Goal: Answer question/provide support: Share knowledge or assist other users

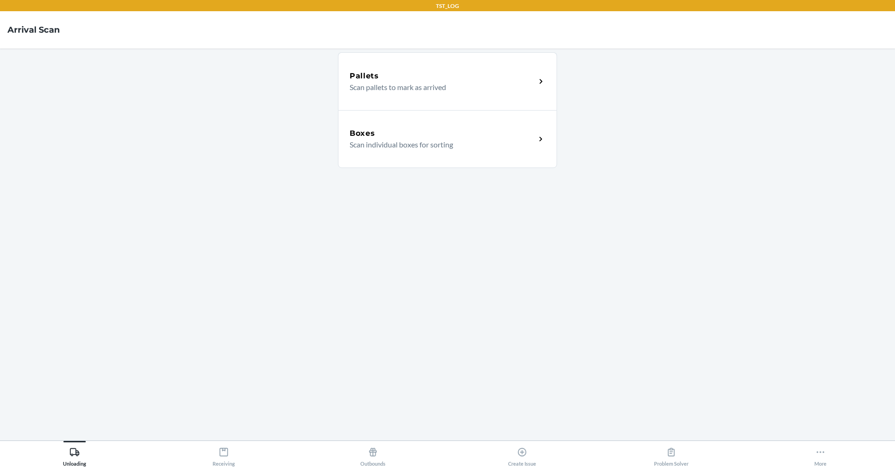
click at [537, 236] on div "Pallets Scan pallets to mark as arrived Boxes Scan individual boxes for sorting" at bounding box center [447, 244] width 219 height 377
click at [674, 453] on icon at bounding box center [671, 452] width 7 height 8
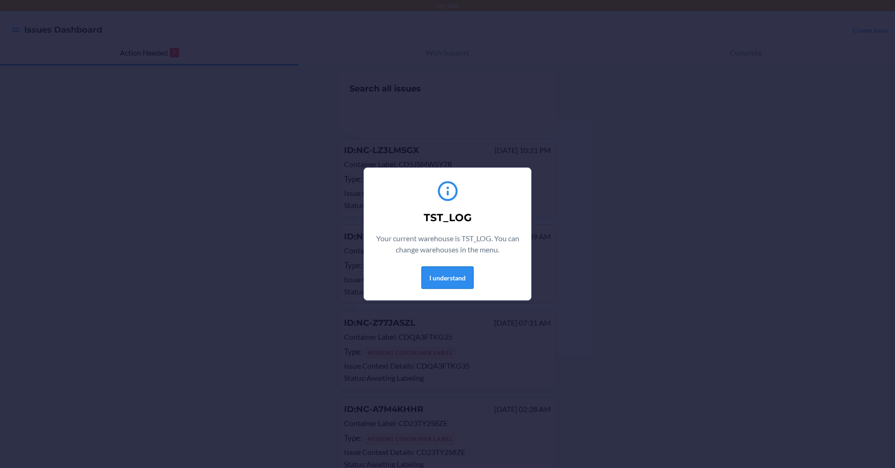
click at [447, 275] on button "I understand" at bounding box center [447, 277] width 52 height 22
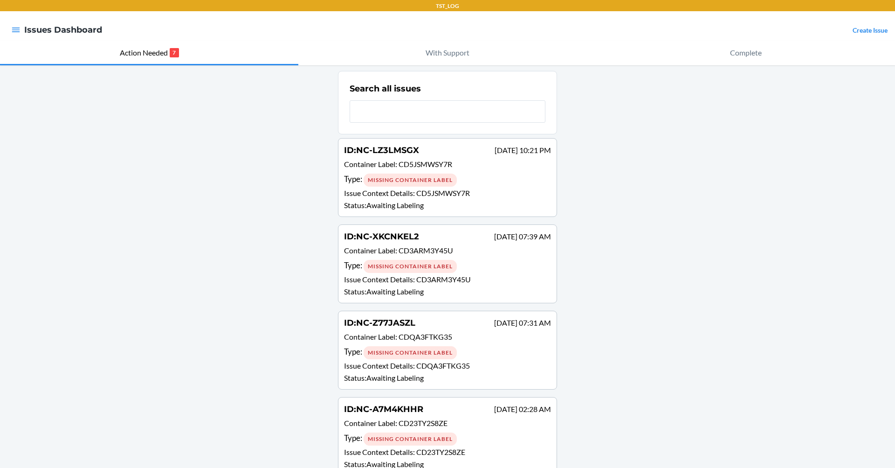
click at [445, 9] on p "TST_LOG" at bounding box center [447, 6] width 23 height 8
click at [448, 3] on p "TST_LOG" at bounding box center [447, 6] width 23 height 8
click at [17, 29] on icon "button" at bounding box center [15, 29] width 9 height 9
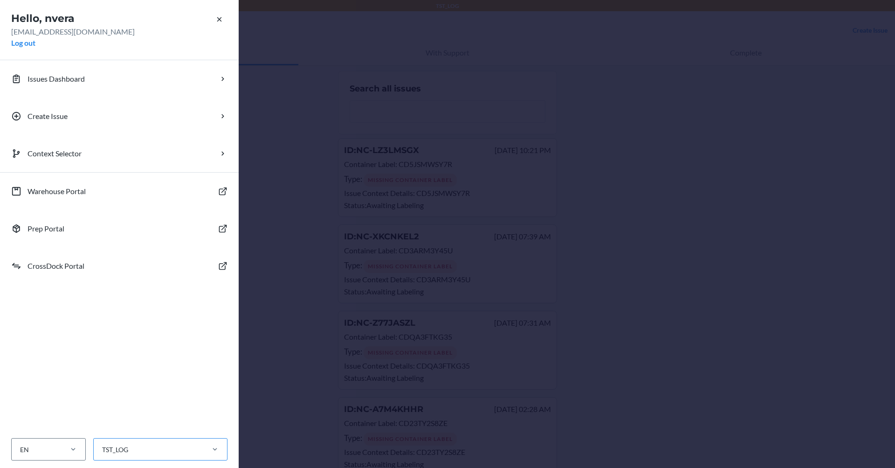
click at [174, 445] on div "TST_LOG" at bounding box center [148, 449] width 109 height 15
click at [102, 445] on input "TST_LOG" at bounding box center [101, 449] width 1 height 10
click at [117, 352] on div "ORD13P" at bounding box center [163, 350] width 125 height 19
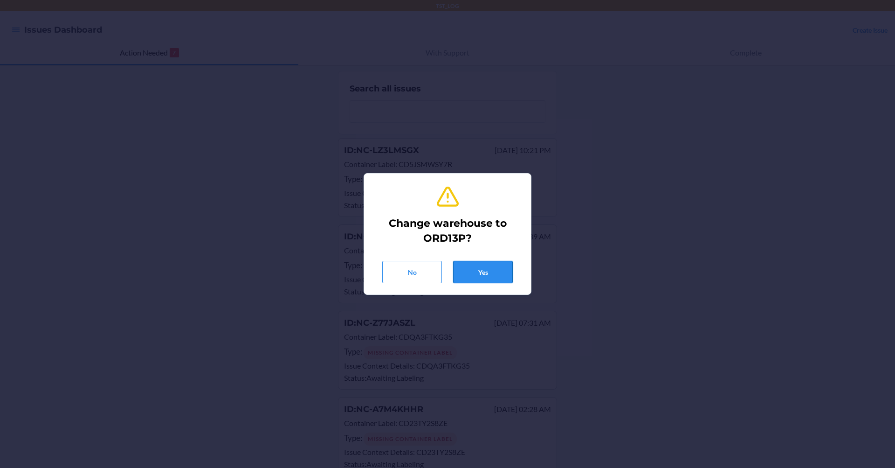
click at [488, 269] on button "Yes" at bounding box center [483, 272] width 60 height 22
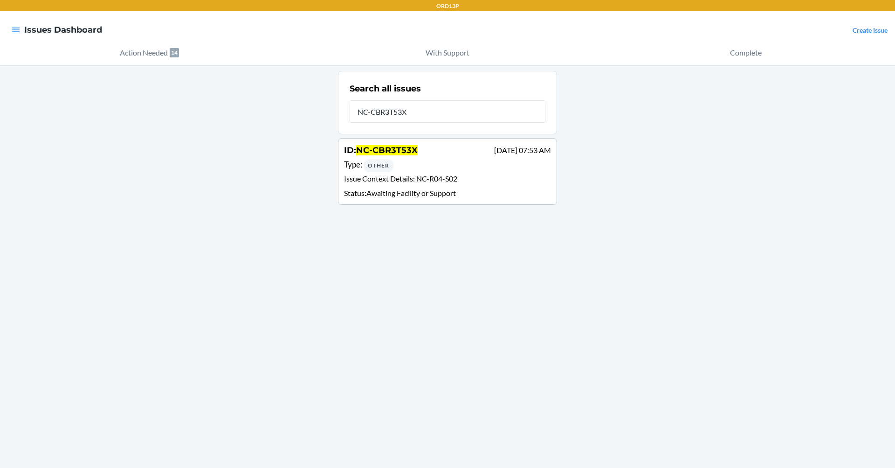
type input "NC-CBR3T53X"
click at [481, 173] on div "ID : NC-CBR3T53X Sep 21 07:53 AM Type : Other Issue Context Details : NC-R04-S0…" at bounding box center [447, 171] width 207 height 55
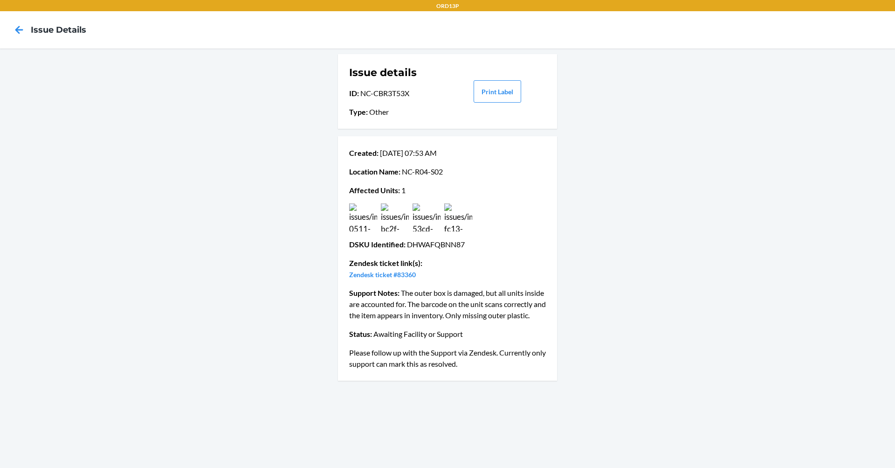
click at [352, 221] on img at bounding box center [363, 217] width 28 height 28
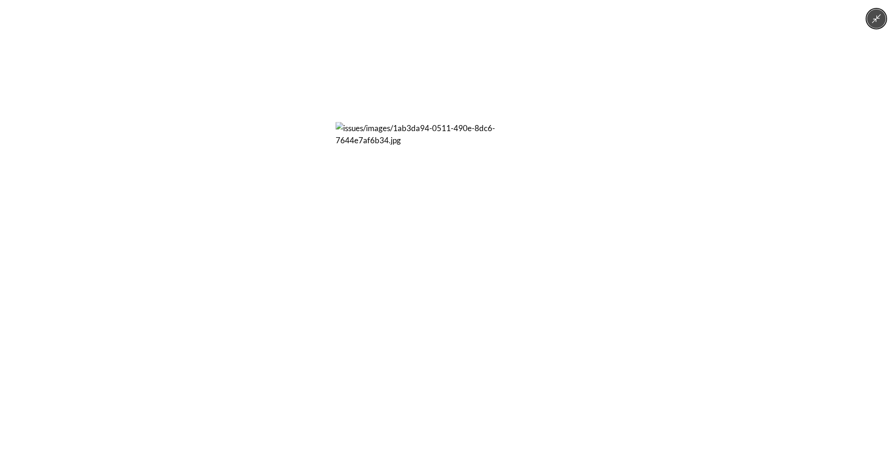
click at [880, 21] on icon "Minimize image" at bounding box center [876, 19] width 10 height 10
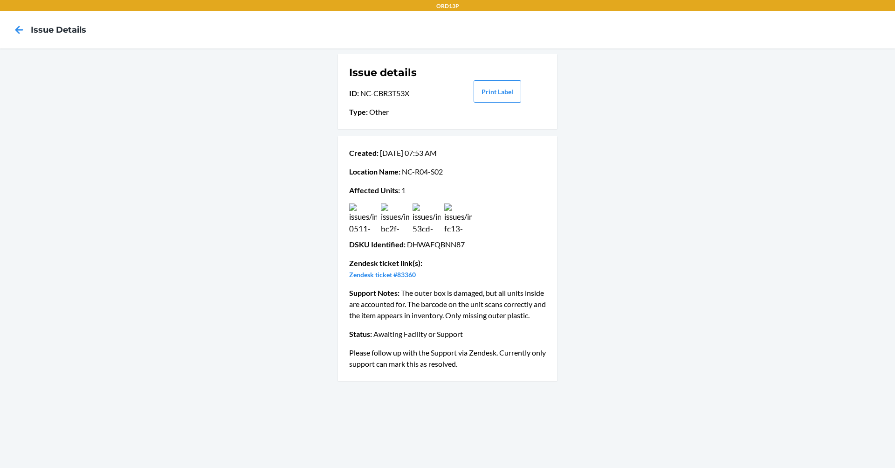
click at [392, 212] on img at bounding box center [395, 217] width 28 height 28
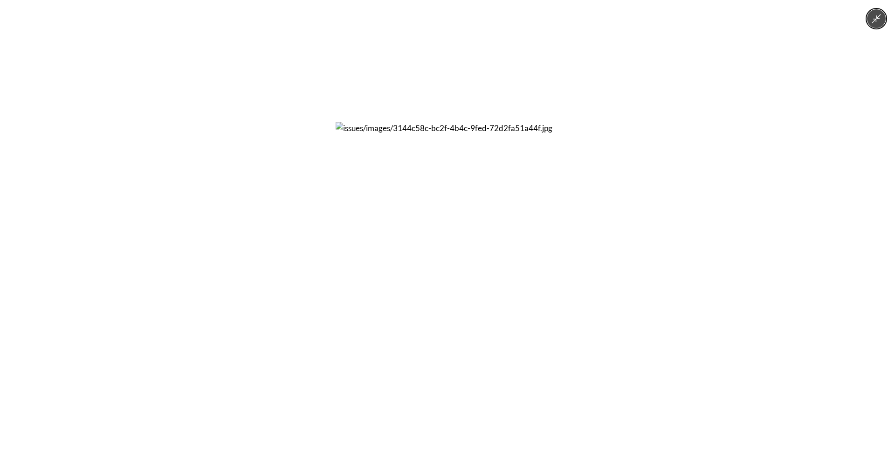
click at [877, 16] on icon "Minimize image" at bounding box center [876, 18] width 9 height 9
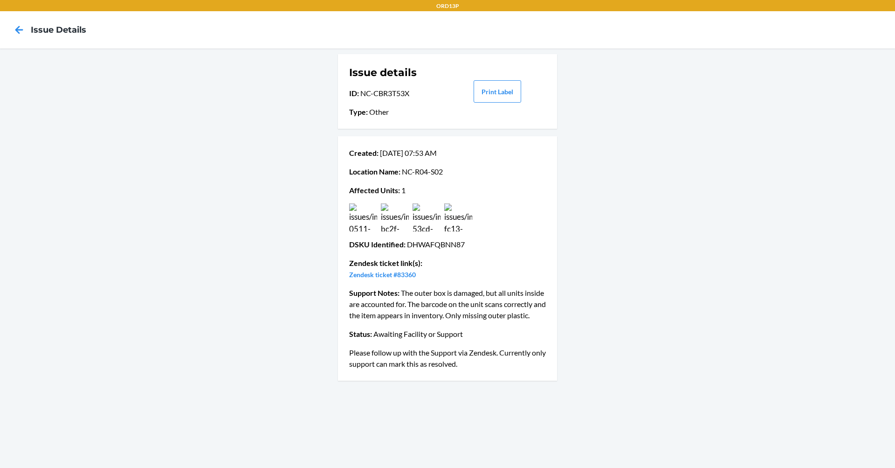
click at [435, 212] on img at bounding box center [427, 217] width 28 height 28
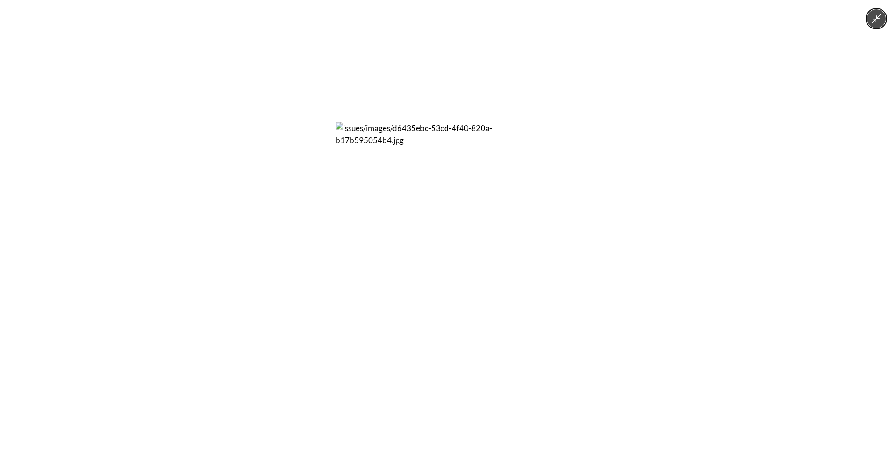
click at [884, 19] on button "Minimize image" at bounding box center [876, 18] width 19 height 19
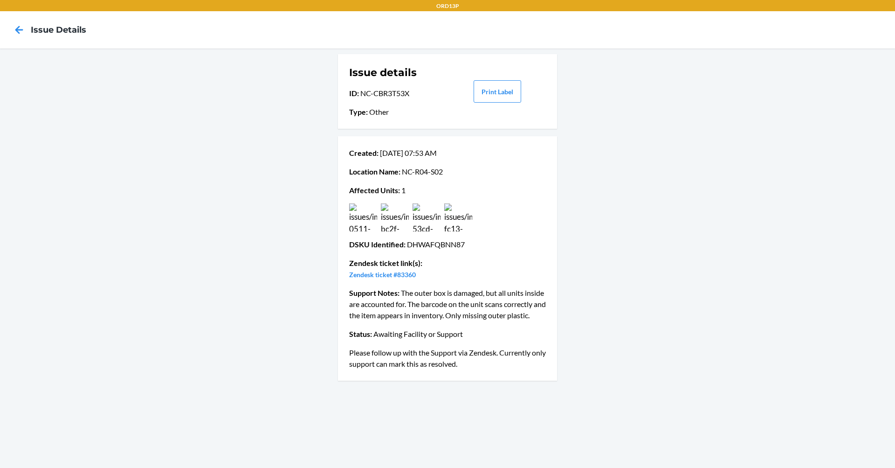
click at [457, 220] on img at bounding box center [458, 217] width 28 height 28
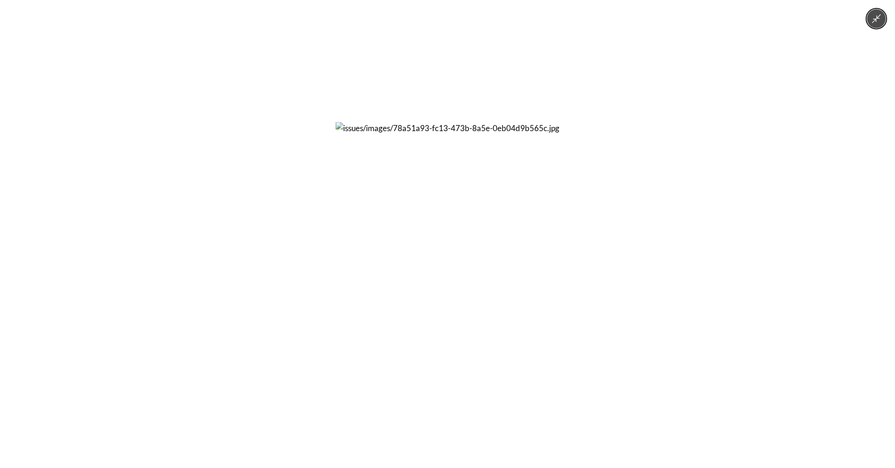
click at [880, 23] on icon "Minimize image" at bounding box center [876, 19] width 10 height 10
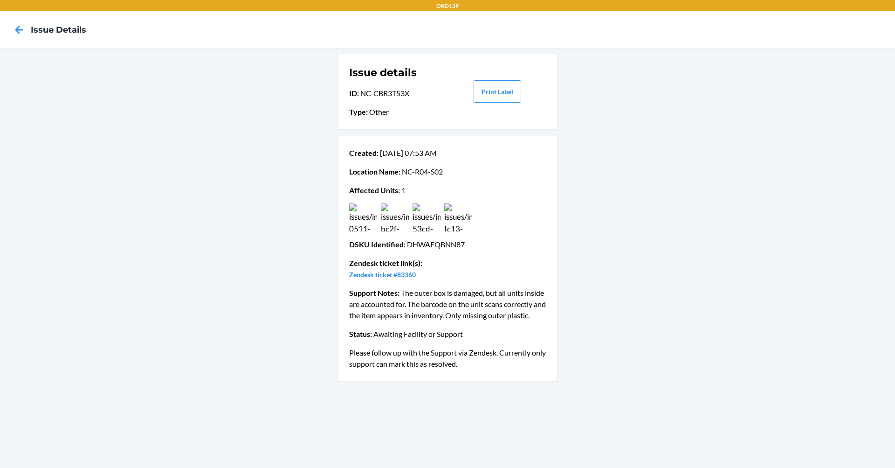
drag, startPoint x: 402, startPoint y: 291, endPoint x: 558, endPoint y: 317, distance: 158.3
click at [558, 317] on div "Issue details ID : NC-CBR3T53X Type : Other Print Label Created : Sep 21 07:53 …" at bounding box center [447, 257] width 895 height 419
click at [155, 185] on div "Issue details ID : NC-CBR3T53X Type : Other Print Label Created : Sep 21 07:53 …" at bounding box center [447, 257] width 895 height 419
click at [21, 28] on icon at bounding box center [19, 30] width 16 height 16
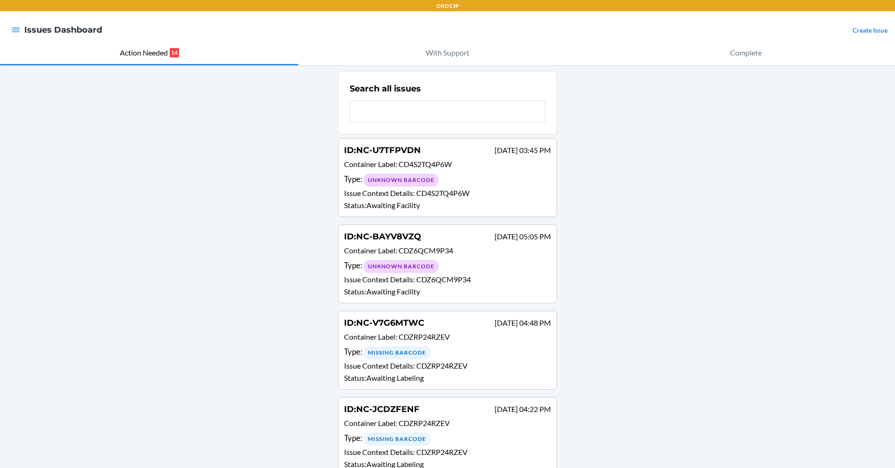
click at [647, 32] on nav "Issues Dashboard Create Issue" at bounding box center [447, 29] width 895 height 37
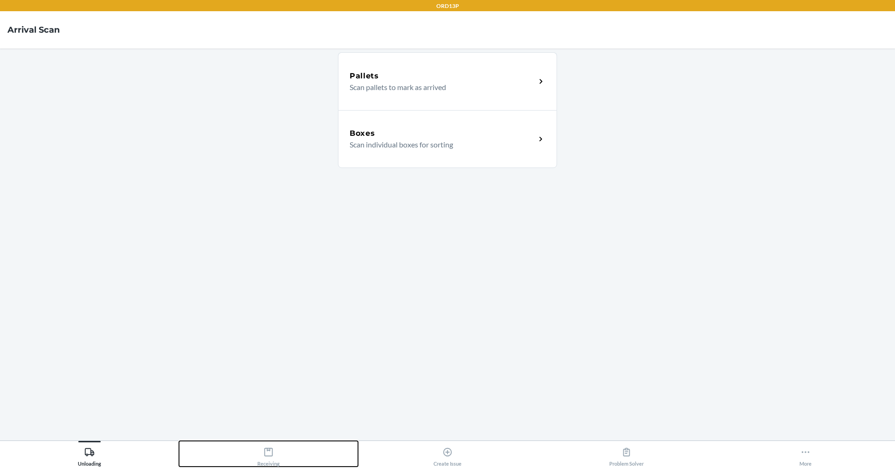
click at [279, 457] on div "Receiving" at bounding box center [268, 454] width 22 height 23
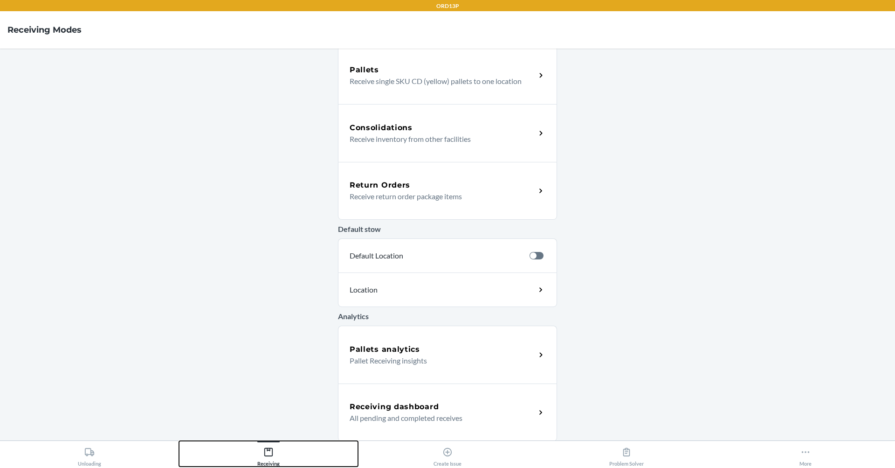
scroll to position [182, 0]
click at [410, 359] on p "Pallet Receiving insights" at bounding box center [439, 359] width 179 height 11
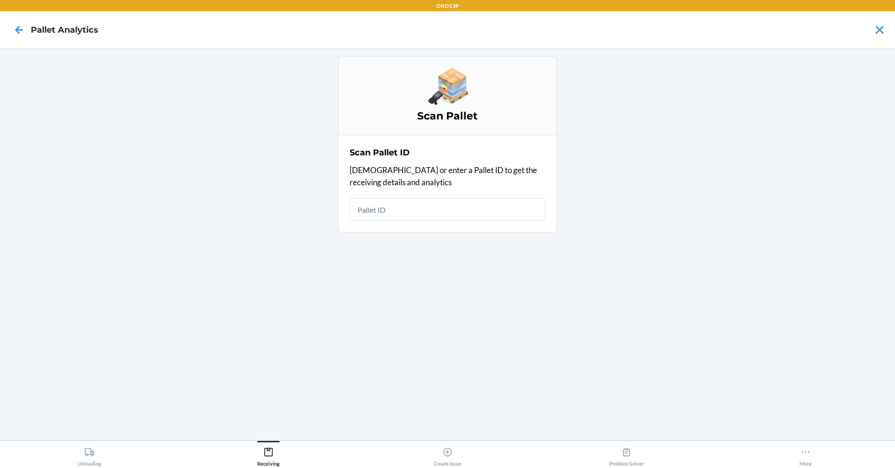
click at [368, 206] on input "text" at bounding box center [448, 209] width 196 height 22
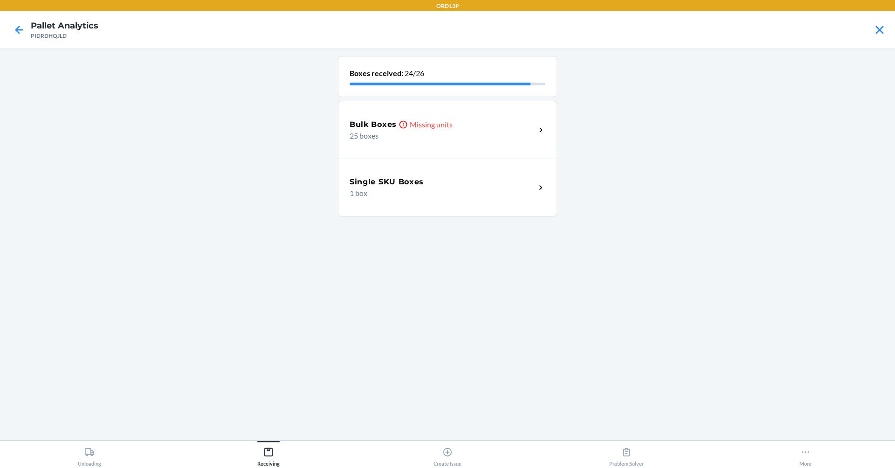
click at [475, 121] on div "Bulk Boxes Missing units" at bounding box center [443, 124] width 186 height 11
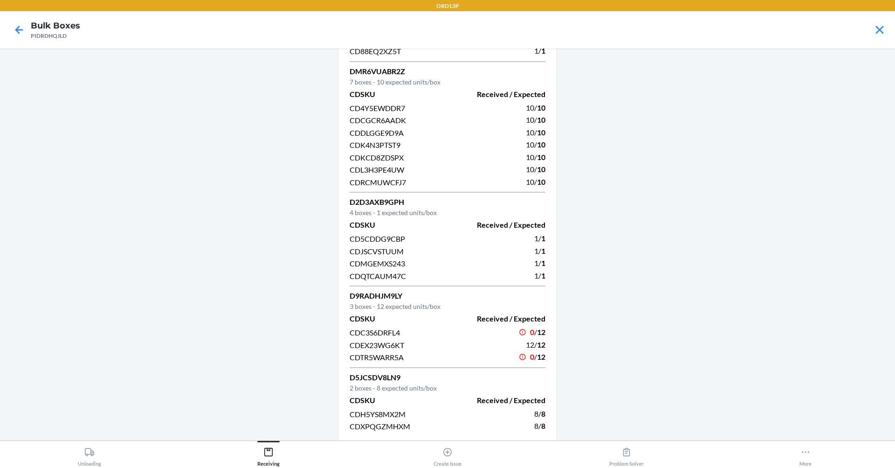
scroll to position [206, 0]
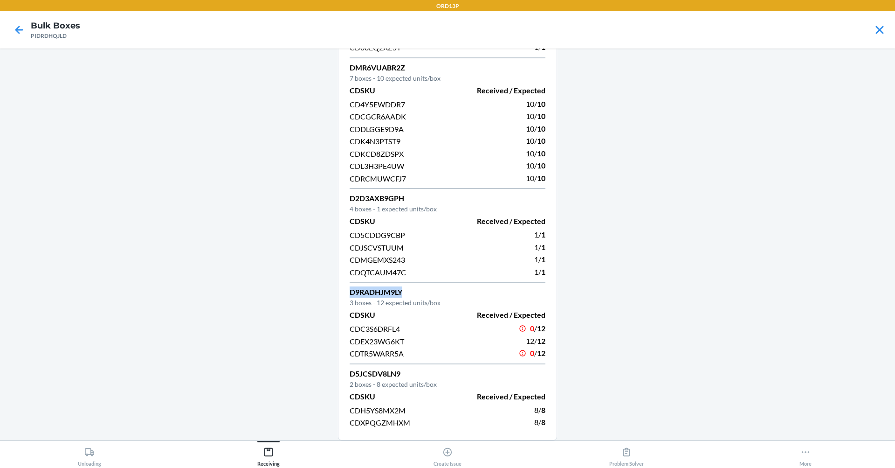
drag, startPoint x: 401, startPoint y: 294, endPoint x: 349, endPoint y: 292, distance: 52.3
click at [350, 292] on p "D9RADHJM9LY" at bounding box center [448, 291] width 196 height 11
click at [543, 330] on div "DJSVJDSNZ6X 7 boxes - 6 expected units/box CDSKU Received / Expected CD4B2B74H9…" at bounding box center [447, 145] width 219 height 590
click at [541, 357] on span "12" at bounding box center [541, 352] width 8 height 9
drag, startPoint x: 395, startPoint y: 331, endPoint x: 335, endPoint y: 331, distance: 60.6
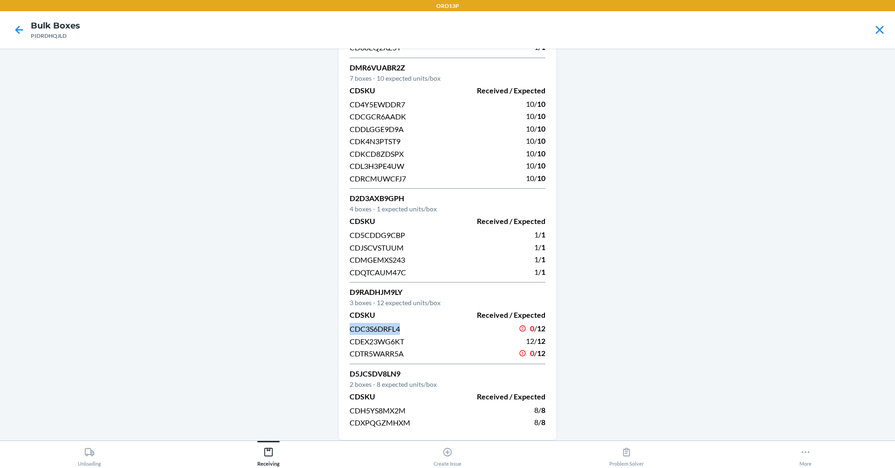
click at [338, 331] on div "DJSVJDSNZ6X 7 boxes - 6 expected units/box CDSKU Received / Expected CD4B2B74H9…" at bounding box center [447, 145] width 219 height 590
drag, startPoint x: 335, startPoint y: 331, endPoint x: 406, endPoint y: 356, distance: 75.4
click at [406, 356] on div "DJSVJDSNZ6X 7 boxes - 6 expected units/box CDSKU Received / Expected CD4B2B74H9…" at bounding box center [447, 145] width 219 height 590
click at [829, 203] on main "DJSVJDSNZ6X 7 boxes - 6 expected units/box CDSKU Received / Expected CD4B2B74H9…" at bounding box center [447, 244] width 895 height 392
drag, startPoint x: 345, startPoint y: 329, endPoint x: 406, endPoint y: 332, distance: 60.7
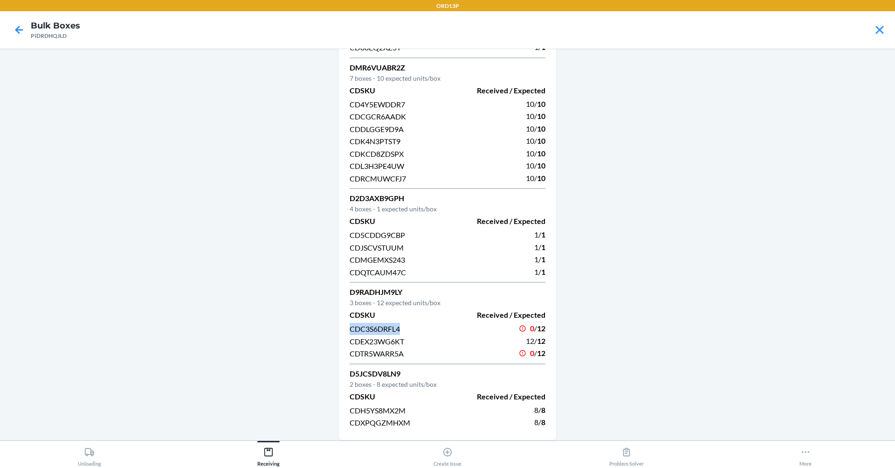
click at [406, 332] on div "DJSVJDSNZ6X 7 boxes - 6 expected units/box CDSKU Received / Expected CD4B2B74H9…" at bounding box center [447, 145] width 219 height 590
drag, startPoint x: 406, startPoint y: 332, endPoint x: 321, endPoint y: 363, distance: 90.3
click at [321, 363] on main "DJSVJDSNZ6X 7 boxes - 6 expected units/box CDSKU Received / Expected CD4B2B74H9…" at bounding box center [447, 244] width 895 height 392
click at [736, 292] on main "DJSVJDSNZ6X 7 boxes - 6 expected units/box CDSKU Received / Expected CD4B2B74H9…" at bounding box center [447, 244] width 895 height 392
click at [390, 293] on p "D9RADHJM9LY" at bounding box center [448, 291] width 196 height 11
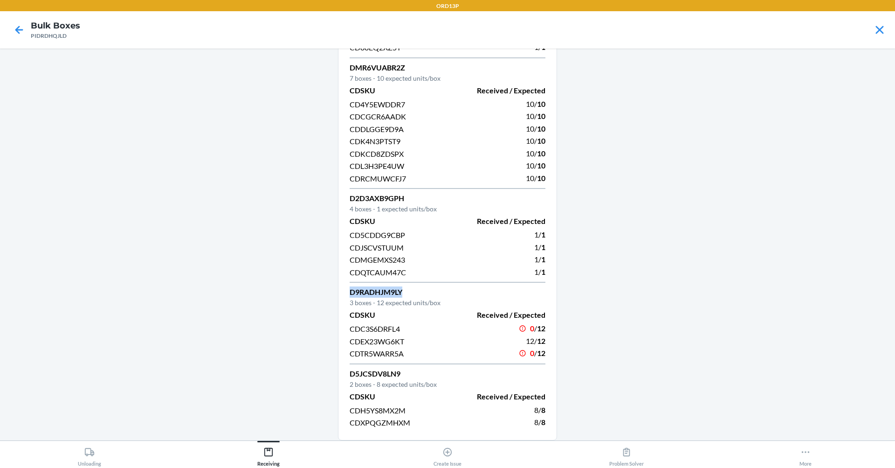
click at [390, 293] on p "D9RADHJM9LY" at bounding box center [448, 291] width 196 height 11
copy p "D9RADHJM9LY"
click at [19, 39] on div at bounding box center [18, 29] width 23 height 23
click at [21, 31] on icon at bounding box center [19, 30] width 16 height 16
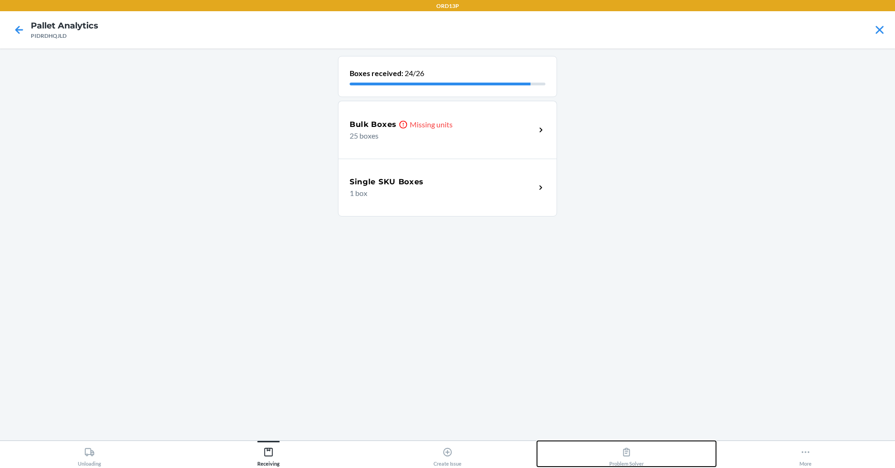
click at [630, 458] on div "Problem Solver" at bounding box center [626, 454] width 35 height 23
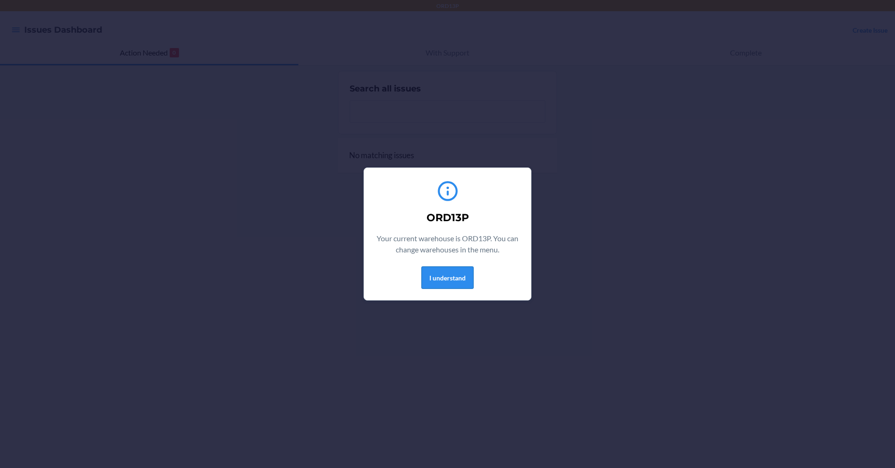
click at [451, 286] on button "I understand" at bounding box center [447, 277] width 52 height 22
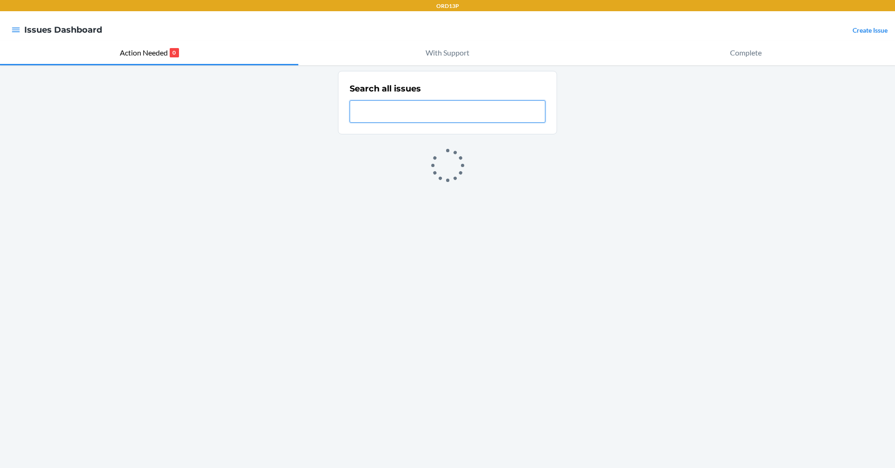
click at [379, 108] on input "text" at bounding box center [448, 111] width 196 height 22
paste input "NC-QYJS7NH2"
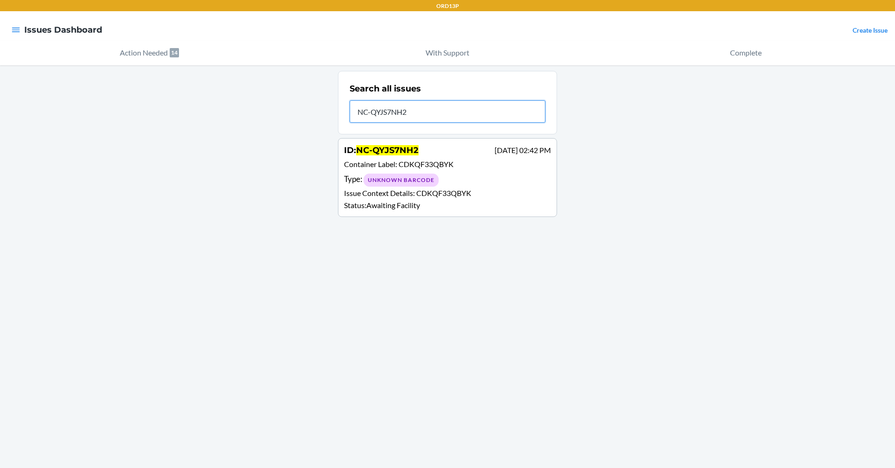
type input "NC-QYJS7NH2"
click at [452, 180] on div "Type : Unknown Barcode" at bounding box center [447, 180] width 207 height 14
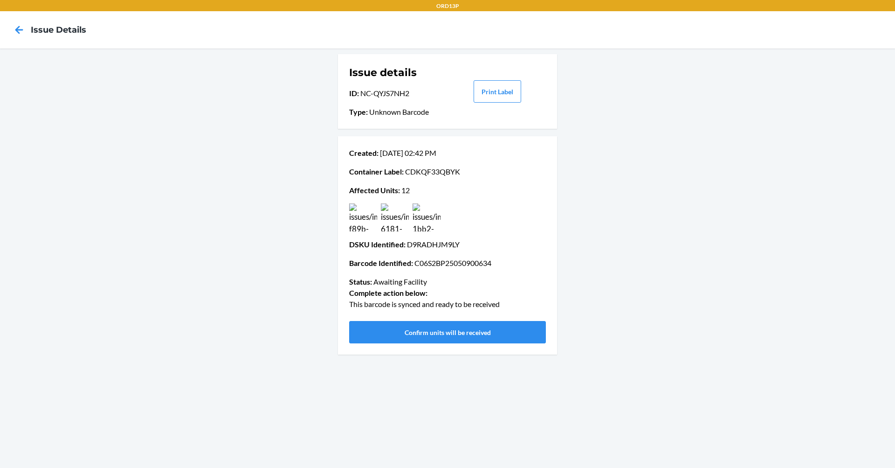
click at [433, 214] on img at bounding box center [427, 217] width 28 height 28
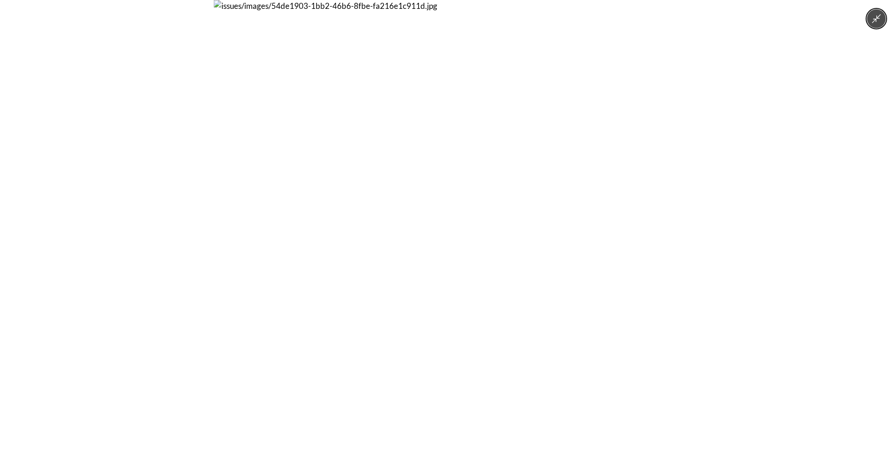
click at [874, 21] on icon "Minimize image" at bounding box center [876, 19] width 10 height 10
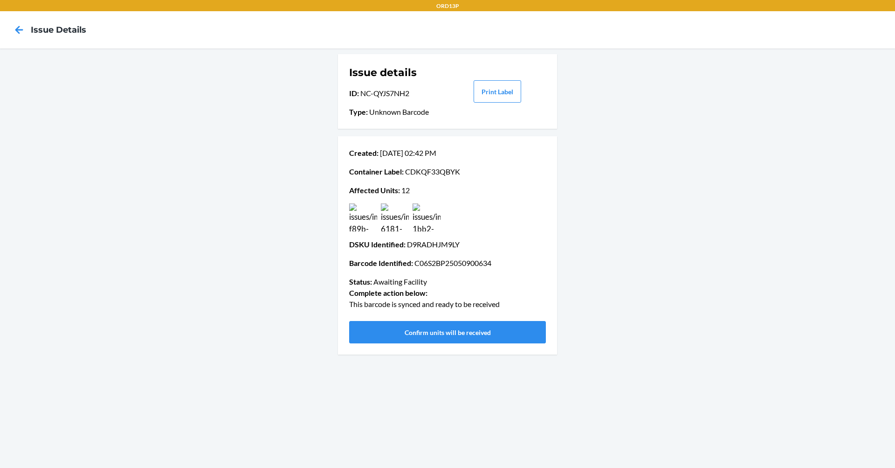
click at [360, 215] on img at bounding box center [363, 217] width 28 height 28
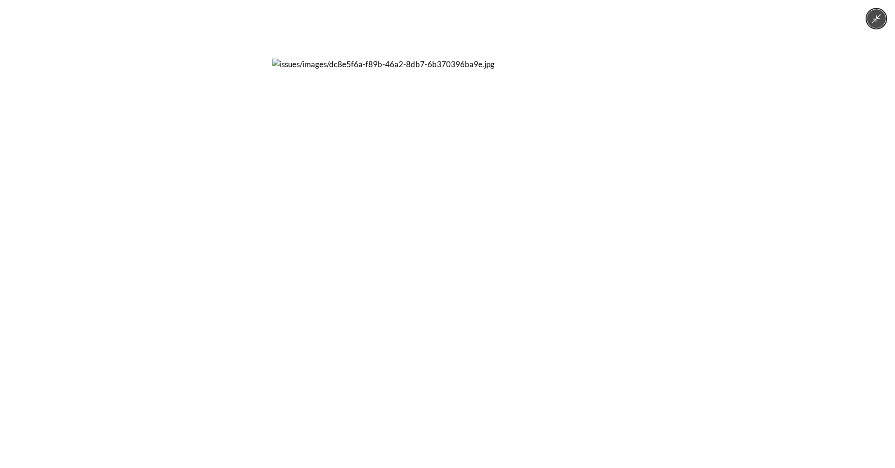
click at [436, 280] on img at bounding box center [447, 233] width 351 height 351
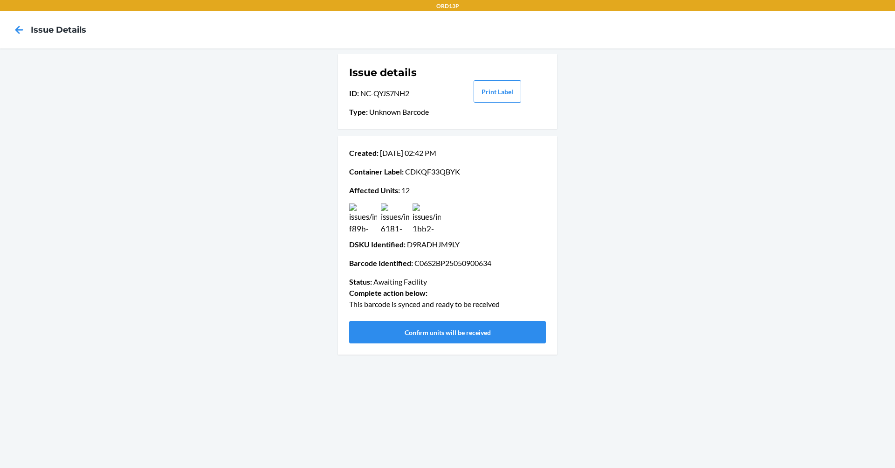
click at [369, 223] on img at bounding box center [363, 217] width 28 height 28
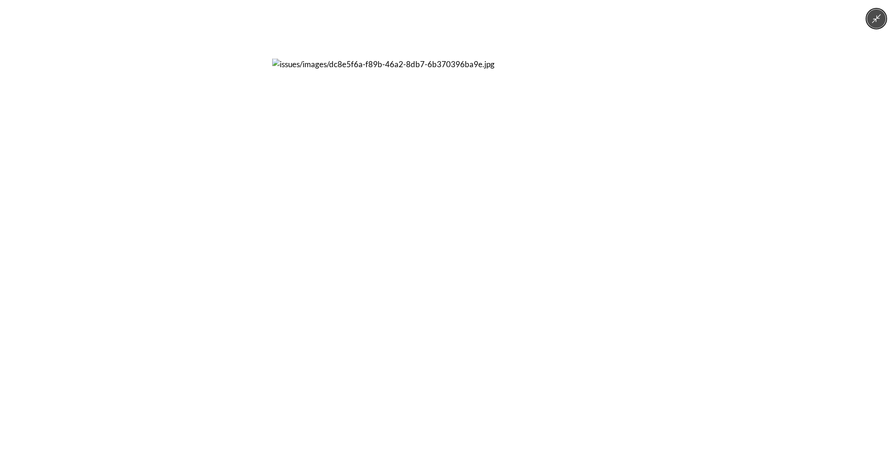
click at [884, 21] on button "Minimize image" at bounding box center [876, 18] width 19 height 19
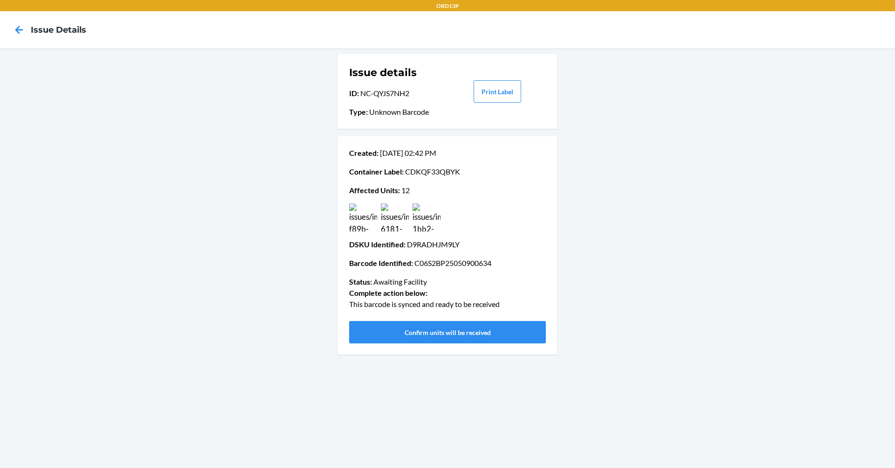
click at [398, 229] on img at bounding box center [395, 217] width 28 height 28
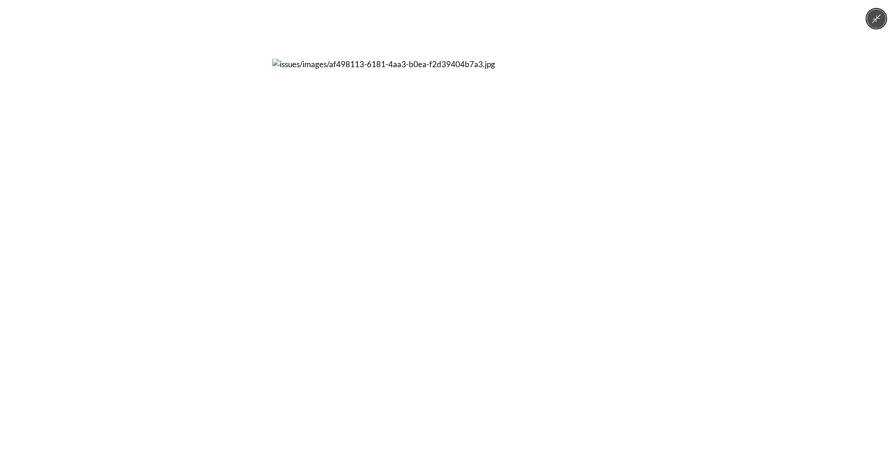
click at [878, 20] on icon "Minimize image" at bounding box center [876, 19] width 10 height 10
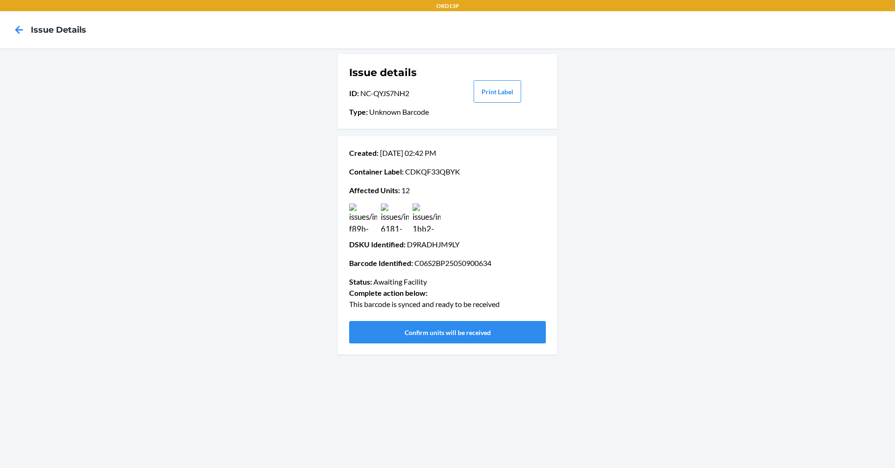
click at [432, 214] on img at bounding box center [427, 217] width 28 height 28
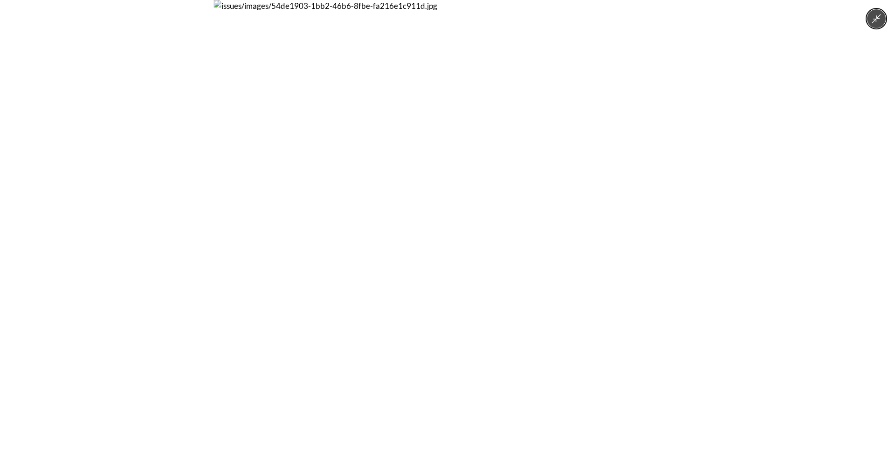
click at [881, 24] on button "Minimize image" at bounding box center [876, 18] width 19 height 19
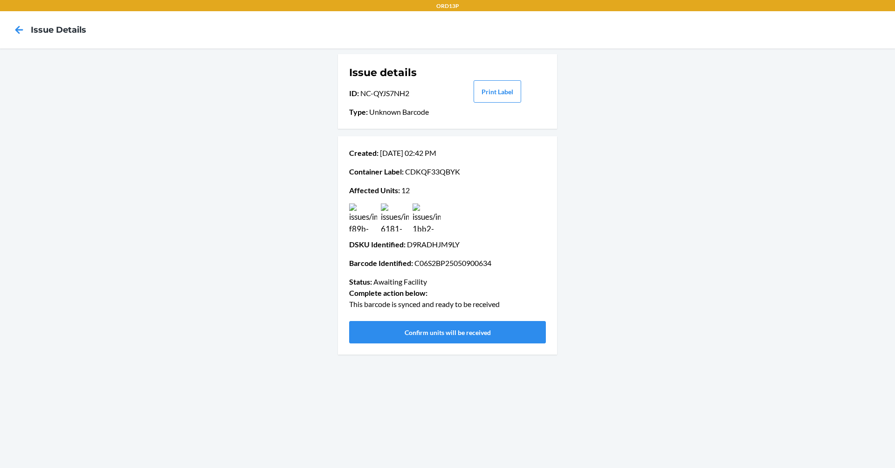
click at [359, 220] on img at bounding box center [363, 217] width 28 height 28
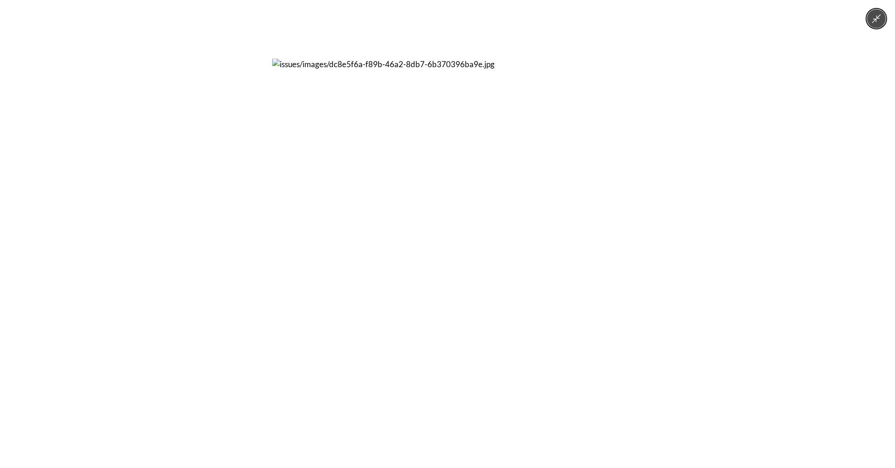
click at [885, 21] on button "Minimize image" at bounding box center [876, 18] width 19 height 19
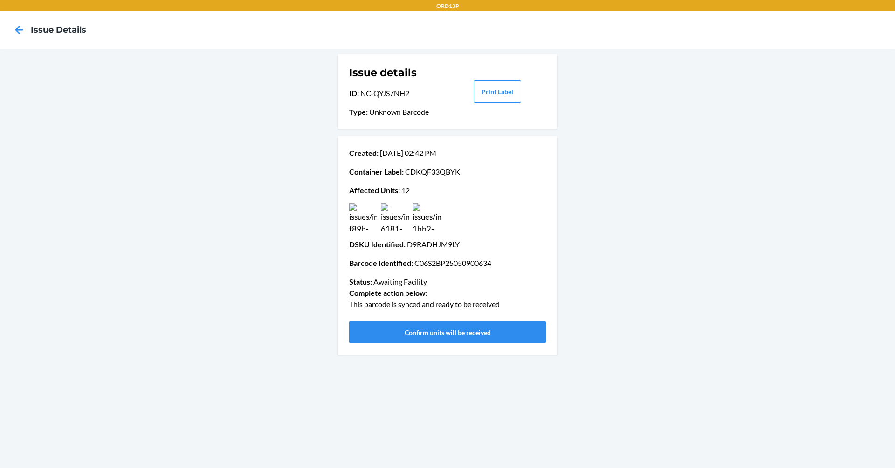
click at [395, 96] on p "ID : NC-QYJS7NH2" at bounding box center [397, 93] width 97 height 11
drag, startPoint x: 395, startPoint y: 96, endPoint x: 380, endPoint y: 97, distance: 14.9
click at [380, 97] on p "ID : NC-QYJS7NH2" at bounding box center [397, 93] width 97 height 11
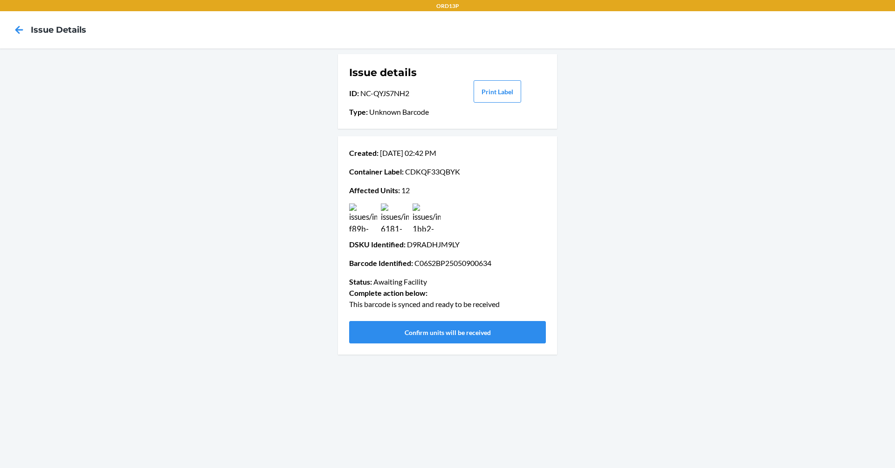
click at [380, 97] on p "ID : NC-QYJS7NH2" at bounding box center [397, 93] width 97 height 11
drag, startPoint x: 380, startPoint y: 97, endPoint x: 359, endPoint y: 93, distance: 21.2
click at [359, 93] on p "ID : NC-QYJS7NH2" at bounding box center [397, 93] width 97 height 11
drag, startPoint x: 362, startPoint y: 93, endPoint x: 413, endPoint y: 91, distance: 50.9
click at [413, 91] on p "ID : NC-QYJS7NH2" at bounding box center [397, 93] width 97 height 11
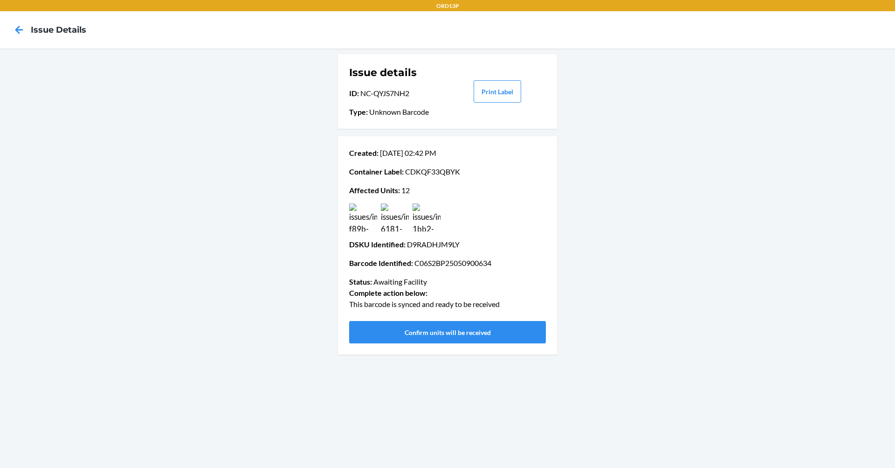
copy p "NC-QYJS7NH2"
drag, startPoint x: 351, startPoint y: 310, endPoint x: 526, endPoint y: 306, distance: 175.3
click at [526, 306] on div "This barcode is synced and ready to be received Confirm units will be received" at bounding box center [447, 320] width 197 height 45
drag, startPoint x: 414, startPoint y: 265, endPoint x: 512, endPoint y: 257, distance: 99.2
click at [512, 257] on div "Created : [DATE] 02:42 PM Container Label : CDKQF33QBYK Affected Units : 12 DSK…" at bounding box center [447, 217] width 197 height 147
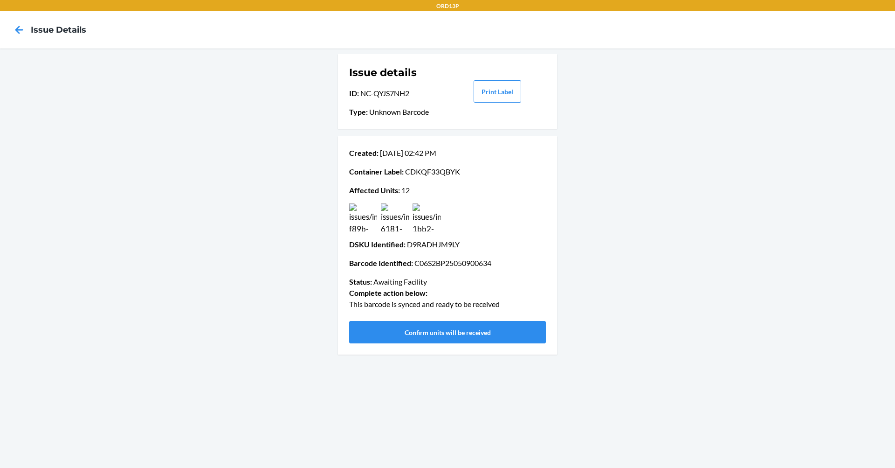
drag, startPoint x: 344, startPoint y: 306, endPoint x: 523, endPoint y: 304, distance: 179.5
click at [523, 304] on div "Created : [DATE] 02:42 PM Container Label : CDKQF33QBYK Affected Units : 12 DSK…" at bounding box center [447, 245] width 219 height 218
drag, startPoint x: 414, startPoint y: 264, endPoint x: 514, endPoint y: 267, distance: 100.3
click at [514, 267] on p "Barcode Identified : C06S2BP25050900634" at bounding box center [447, 262] width 197 height 11
drag, startPoint x: 514, startPoint y: 267, endPoint x: 432, endPoint y: 214, distance: 97.4
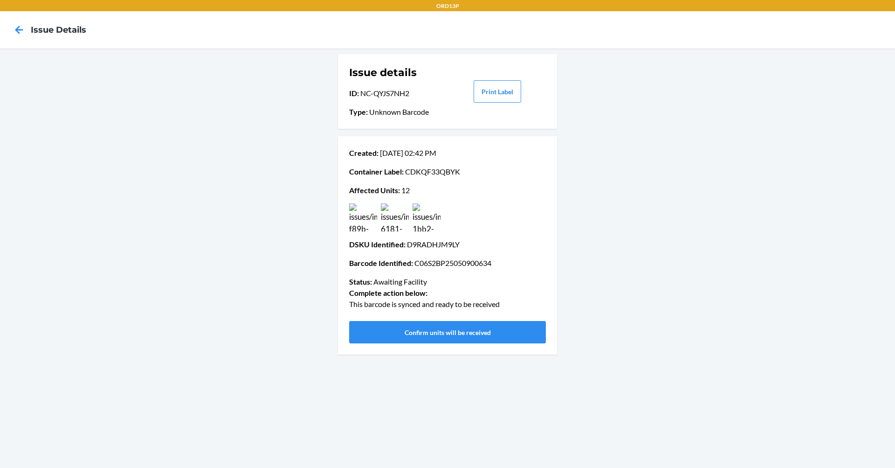
click at [432, 214] on img at bounding box center [427, 217] width 28 height 28
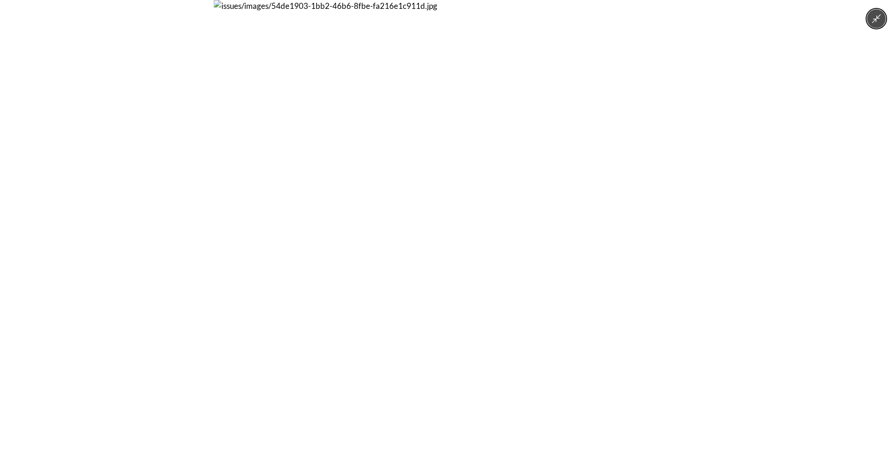
click at [883, 19] on button "Minimize image" at bounding box center [876, 18] width 19 height 19
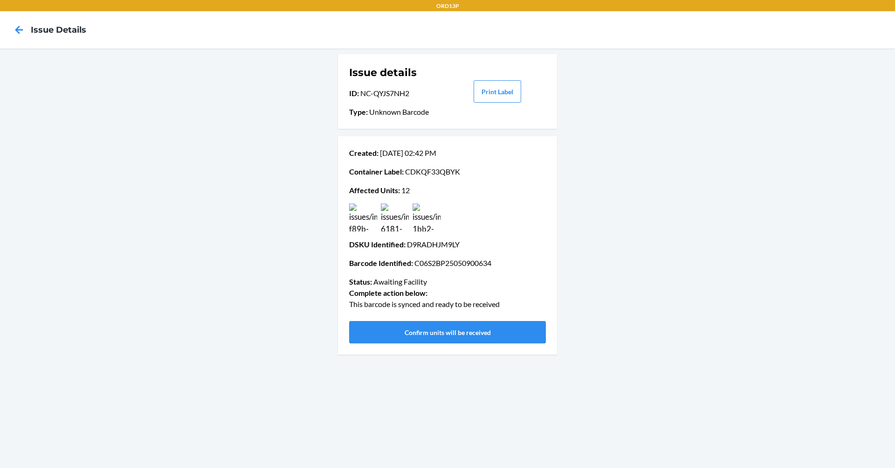
click at [390, 95] on p "ID : NC-QYJS7NH2" at bounding box center [397, 93] width 97 height 11
drag, startPoint x: 390, startPoint y: 95, endPoint x: 366, endPoint y: 93, distance: 24.3
click at [366, 93] on p "ID : NC-QYJS7NH2" at bounding box center [397, 93] width 97 height 11
click at [378, 92] on p "ID : NC-QYJS7NH2" at bounding box center [397, 93] width 97 height 11
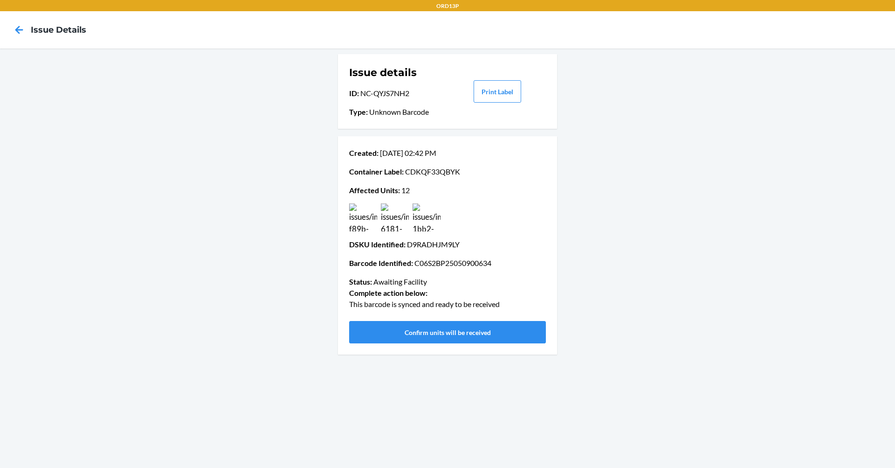
click at [378, 92] on p "ID : NC-QYJS7NH2" at bounding box center [397, 93] width 97 height 11
drag, startPoint x: 378, startPoint y: 92, endPoint x: 388, endPoint y: 92, distance: 10.3
click at [388, 92] on p "ID : NC-QYJS7NH2" at bounding box center [397, 93] width 97 height 11
drag, startPoint x: 359, startPoint y: 94, endPoint x: 409, endPoint y: 95, distance: 50.4
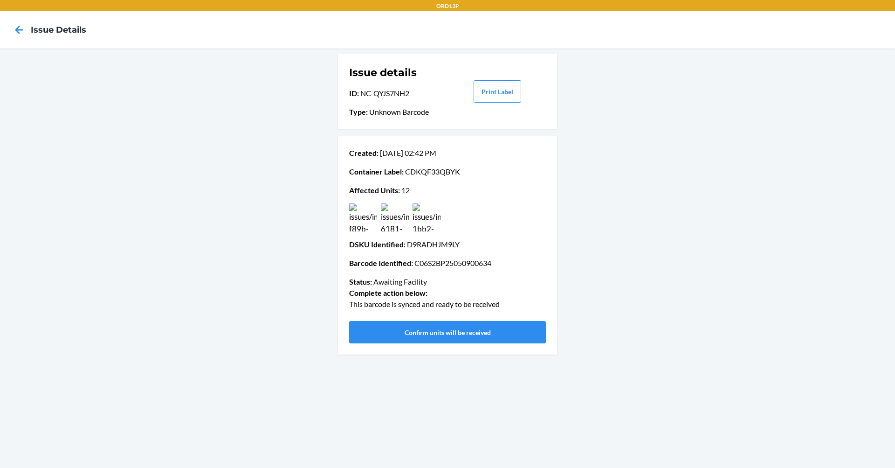
click at [409, 95] on p "ID : NC-QYJS7NH2" at bounding box center [397, 93] width 97 height 11
drag, startPoint x: 409, startPoint y: 95, endPoint x: 399, endPoint y: 95, distance: 10.7
copy p "NC-QYJS7NH2"
drag, startPoint x: 351, startPoint y: 302, endPoint x: 555, endPoint y: 313, distance: 204.5
click at [555, 313] on div "Created : [DATE] 02:42 PM Container Label : CDKQF33QBYK Affected Units : 12 DSK…" at bounding box center [447, 245] width 219 height 218
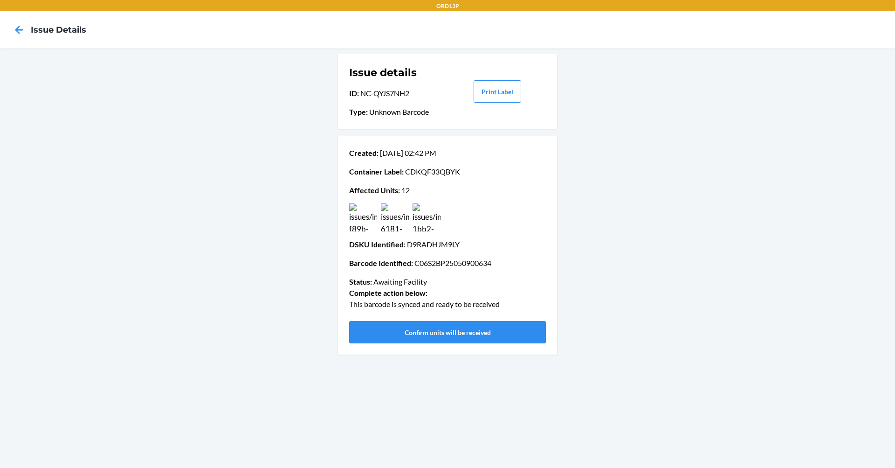
click at [432, 213] on img at bounding box center [427, 217] width 28 height 28
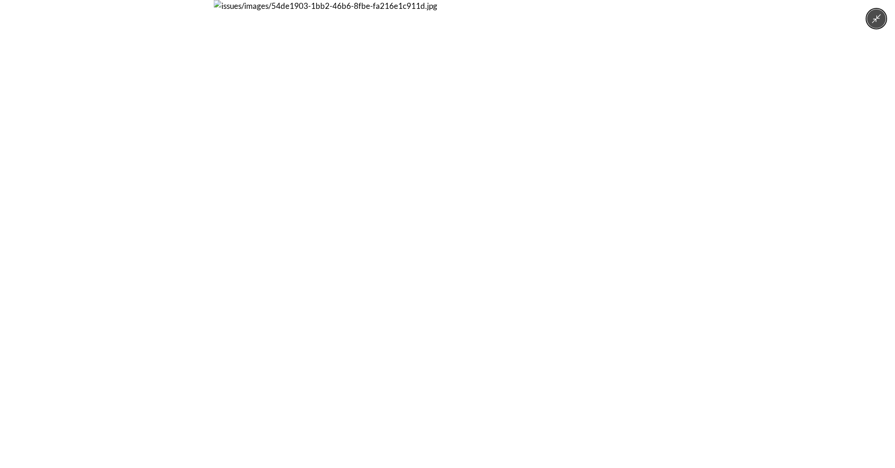
click at [879, 18] on icon "Minimize image" at bounding box center [876, 19] width 10 height 10
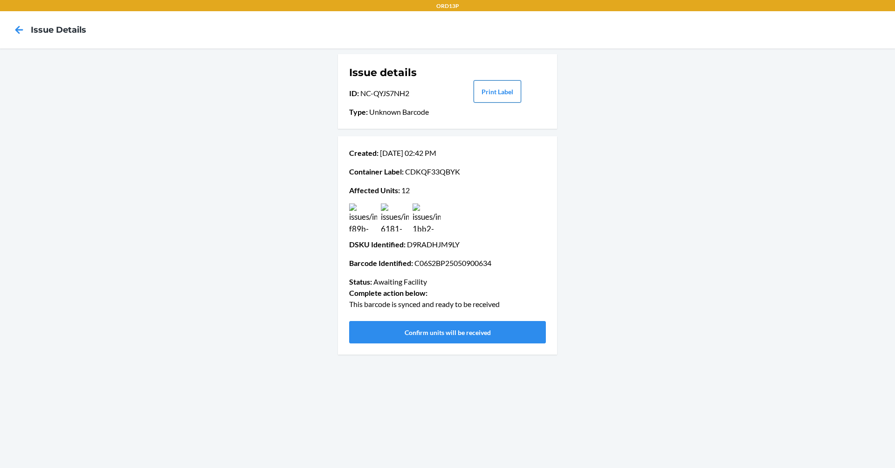
click at [511, 91] on button "Print Label" at bounding box center [498, 91] width 48 height 22
drag, startPoint x: 496, startPoint y: 268, endPoint x: 417, endPoint y: 265, distance: 79.3
click at [417, 265] on p "Barcode Identified : C06S2BP25050900634" at bounding box center [447, 262] width 197 height 11
click at [812, 292] on div "Issue details ID : NC-QYJS7NH2 Type : Unknown Barcode Print Label Created : [DA…" at bounding box center [447, 257] width 895 height 419
drag, startPoint x: 456, startPoint y: 248, endPoint x: 401, endPoint y: 248, distance: 54.6
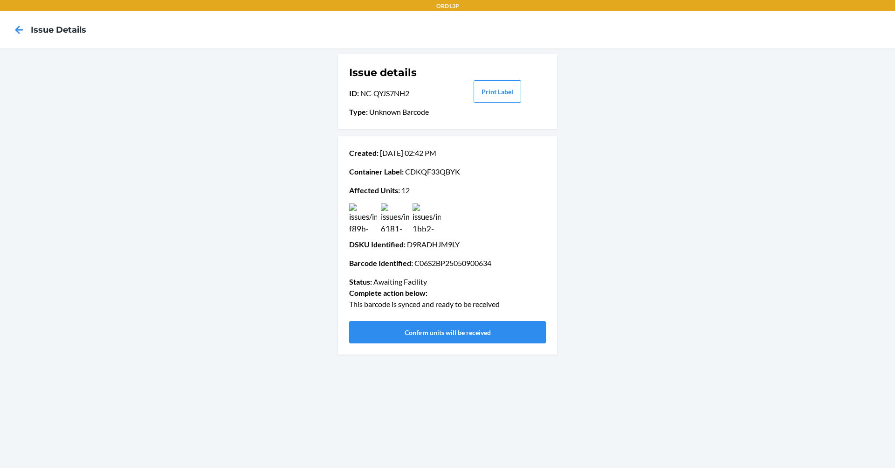
click at [401, 248] on p "DSKU Identified : D9RADHJM9LY" at bounding box center [447, 244] width 197 height 11
drag, startPoint x: 401, startPoint y: 248, endPoint x: 808, endPoint y: 293, distance: 409.1
click at [808, 293] on div "Issue details ID : NC-QYJS7NH2 Type : Unknown Barcode Print Label Created : [DA…" at bounding box center [447, 257] width 895 height 419
click at [16, 29] on icon at bounding box center [19, 30] width 8 height 8
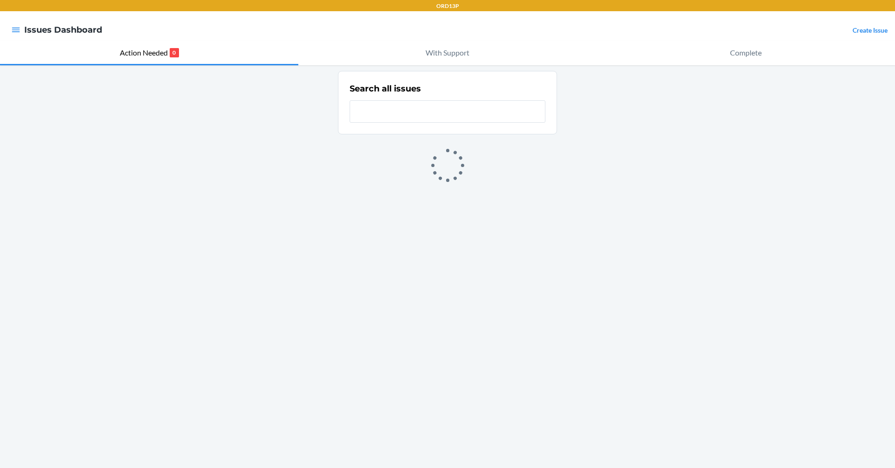
click at [382, 112] on input "text" at bounding box center [448, 111] width 196 height 22
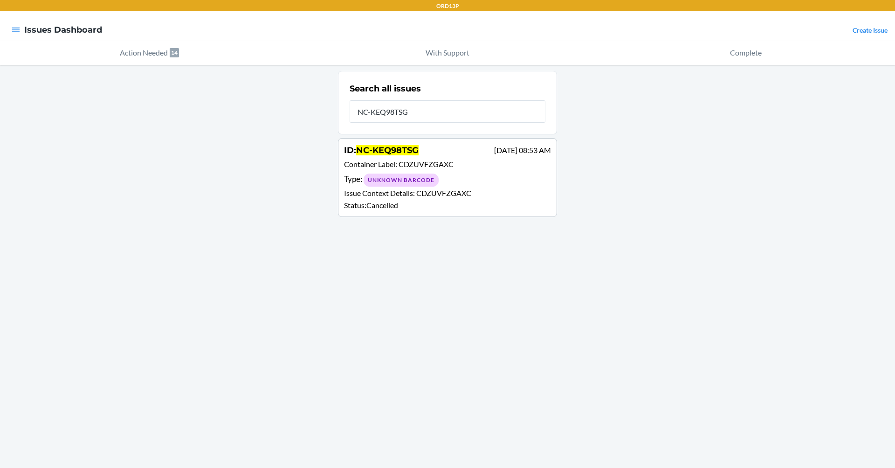
type input "NC-KEQ98TSG"
click at [442, 176] on div "Type : Unknown Barcode" at bounding box center [447, 180] width 207 height 14
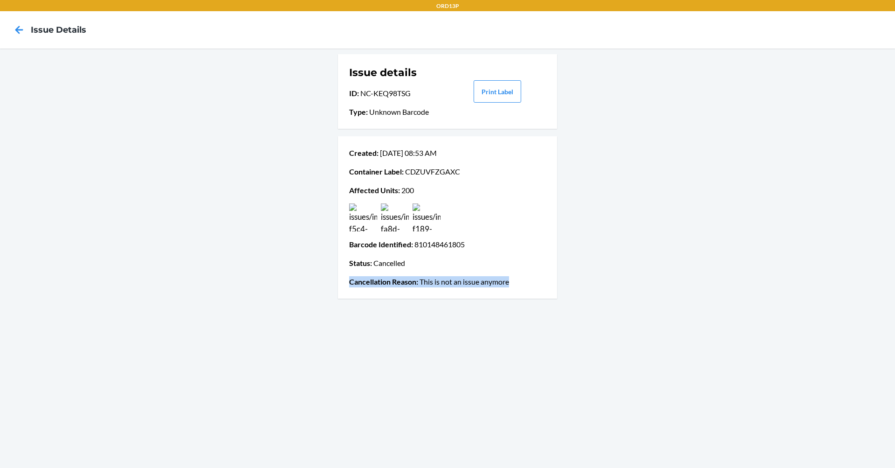
drag, startPoint x: 350, startPoint y: 284, endPoint x: 528, endPoint y: 292, distance: 178.3
click at [528, 292] on div "Created : [DATE] 08:53 AM Container Label : CDZUVFZGAXC Affected Units : 200 Ba…" at bounding box center [447, 217] width 219 height 162
click at [693, 260] on div "Issue details ID : NC-KEQ98TSG Type : Unknown Barcode Print Label Created : [DA…" at bounding box center [447, 257] width 895 height 419
click at [368, 222] on img at bounding box center [363, 217] width 28 height 28
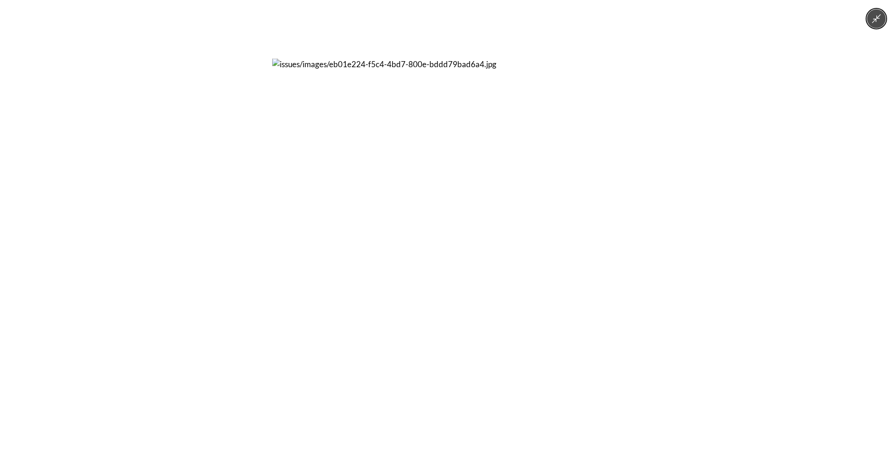
click at [874, 14] on icon "Minimize image" at bounding box center [876, 19] width 10 height 10
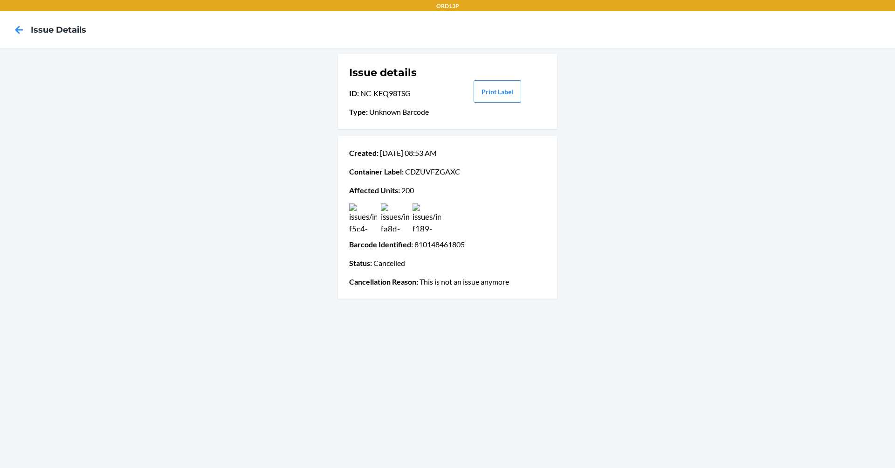
click at [394, 214] on img at bounding box center [395, 217] width 28 height 28
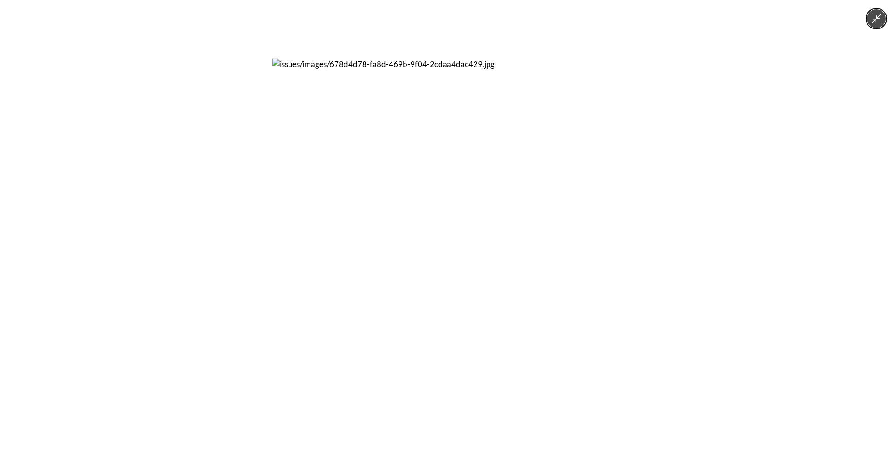
click at [880, 21] on icon "Minimize image" at bounding box center [876, 19] width 10 height 10
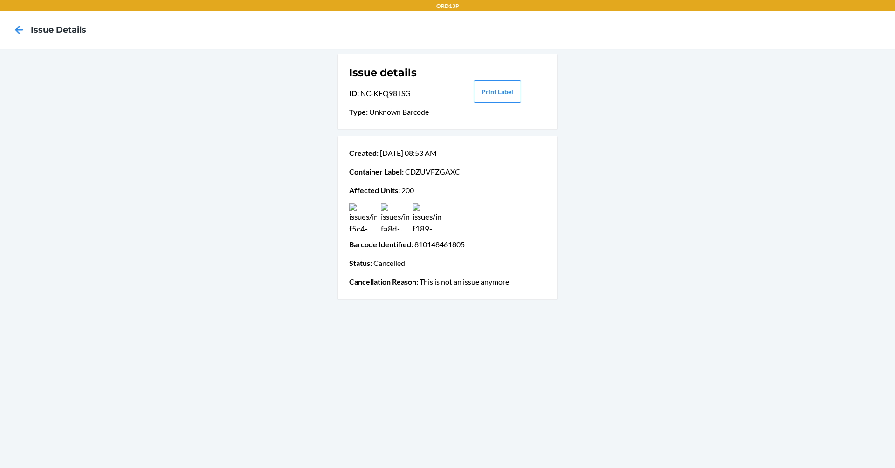
click at [449, 209] on div at bounding box center [447, 217] width 200 height 28
click at [433, 210] on img at bounding box center [427, 217] width 28 height 28
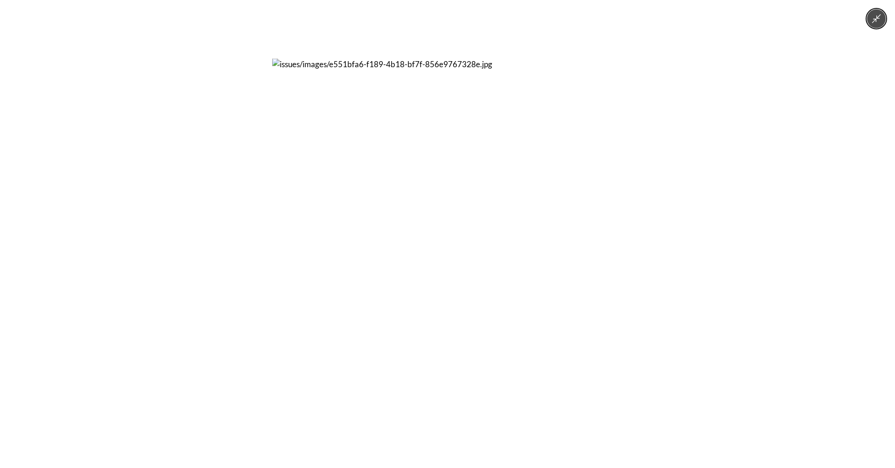
click at [881, 22] on icon "Minimize image" at bounding box center [876, 19] width 10 height 10
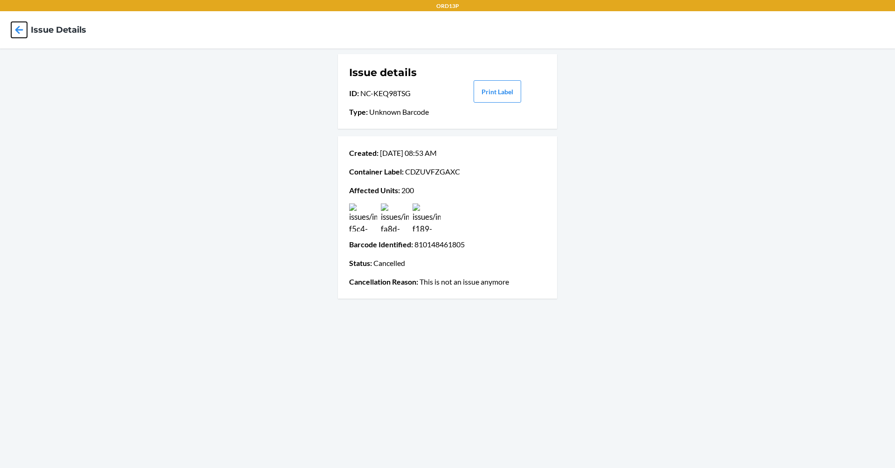
click at [15, 32] on icon at bounding box center [19, 30] width 16 height 16
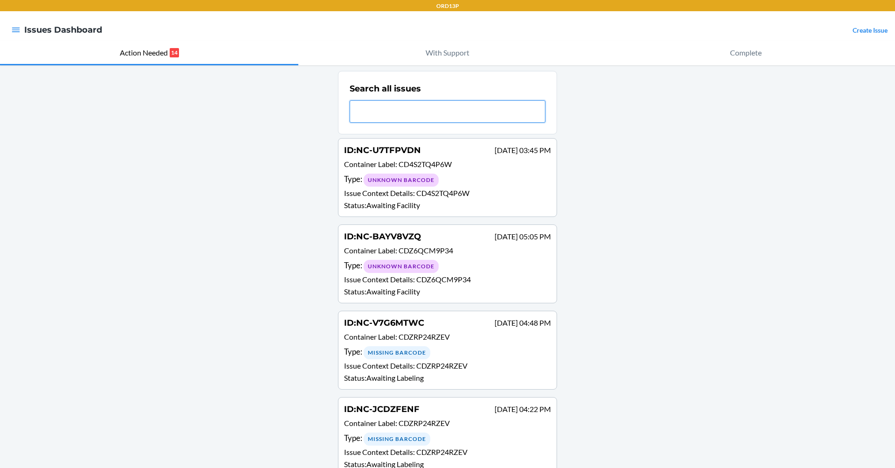
click at [405, 107] on input "text" at bounding box center [448, 111] width 196 height 22
paste input "NC-KEQ98TSG"
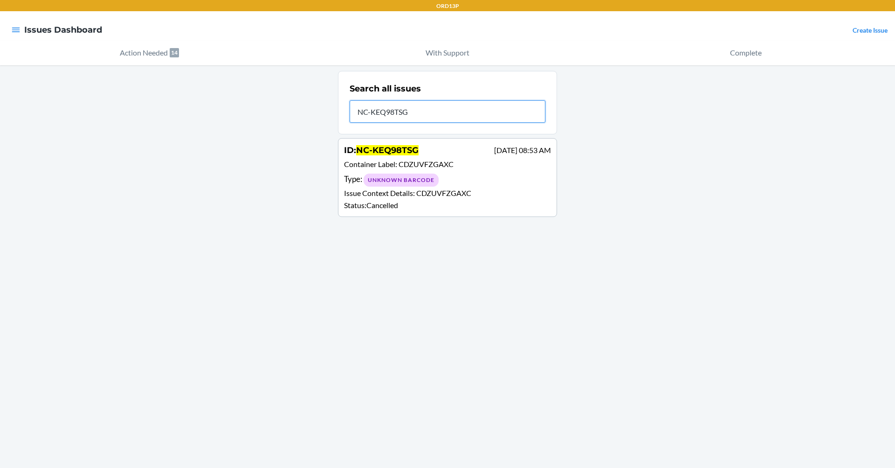
type input "NC-KEQ98TSG"
click at [409, 179] on div "Unknown Barcode" at bounding box center [401, 179] width 75 height 13
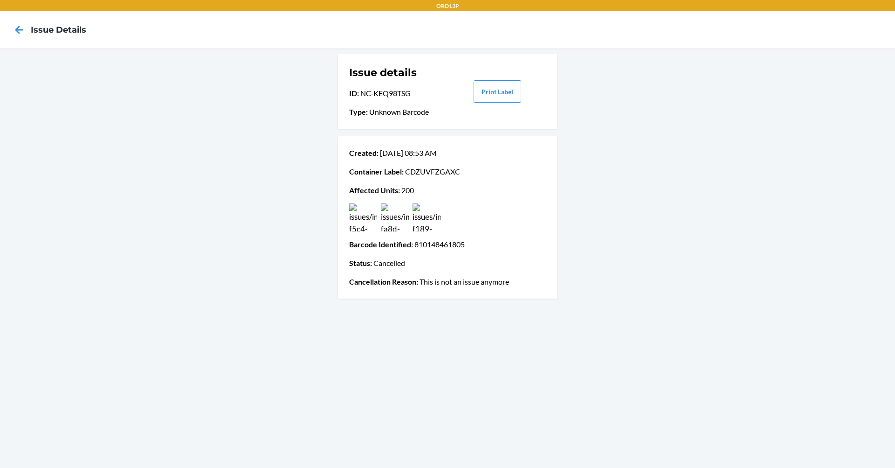
click at [429, 217] on img at bounding box center [427, 217] width 28 height 28
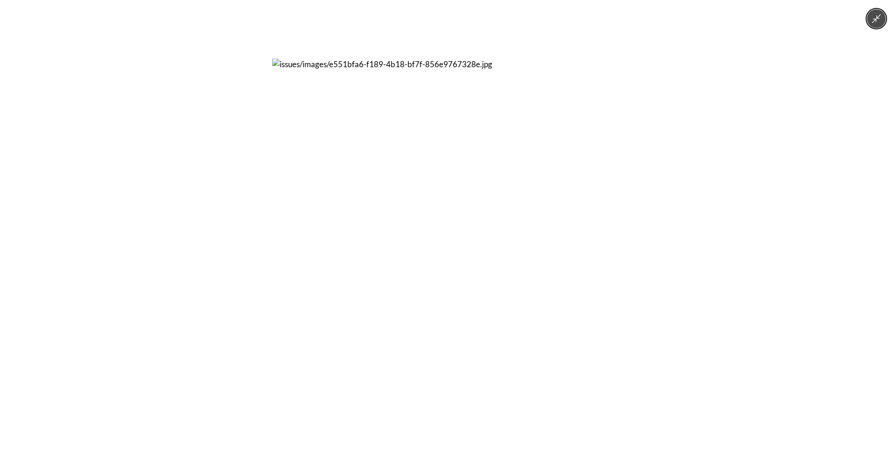
click at [878, 24] on button "Minimize image" at bounding box center [876, 18] width 19 height 19
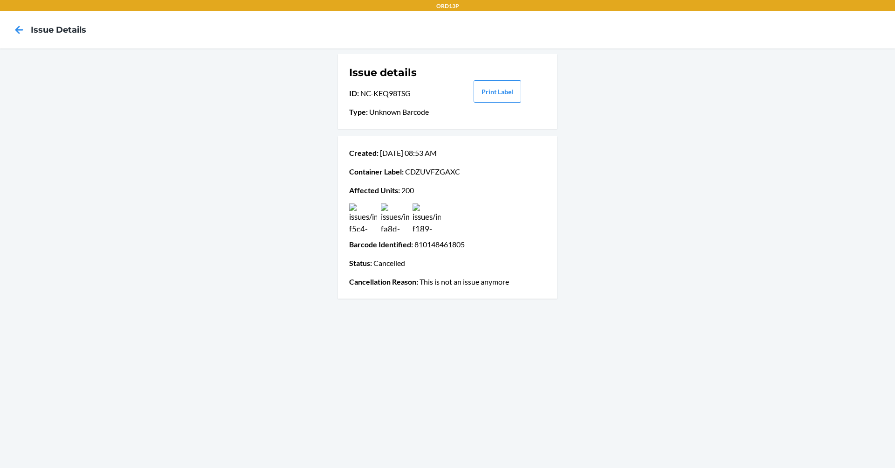
click at [358, 216] on img at bounding box center [363, 217] width 28 height 28
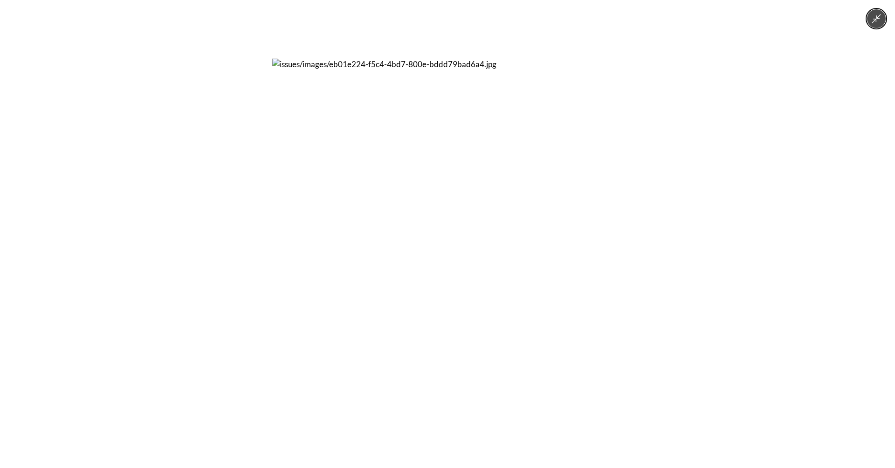
click at [877, 18] on icon "Minimize image" at bounding box center [876, 18] width 9 height 9
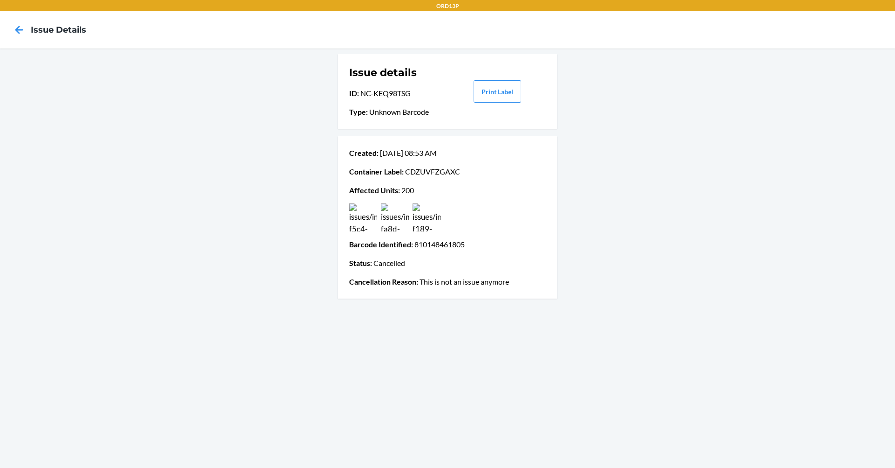
click at [396, 213] on img at bounding box center [395, 217] width 28 height 28
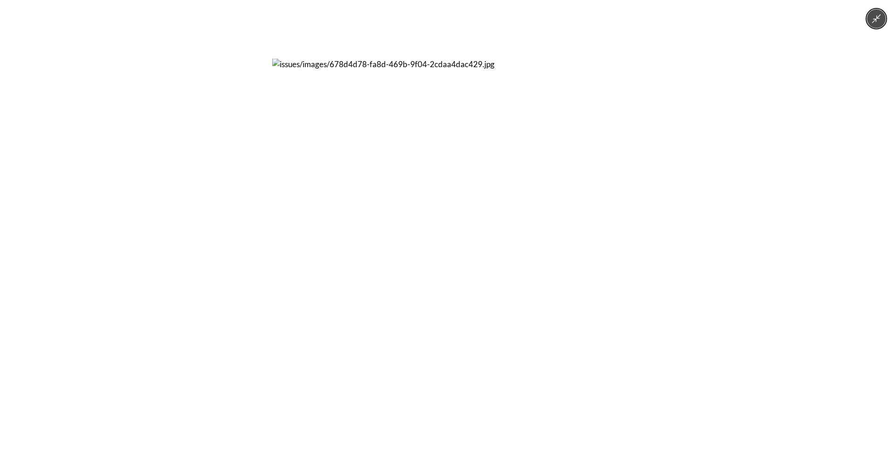
click at [882, 21] on button "Minimize image" at bounding box center [876, 18] width 19 height 19
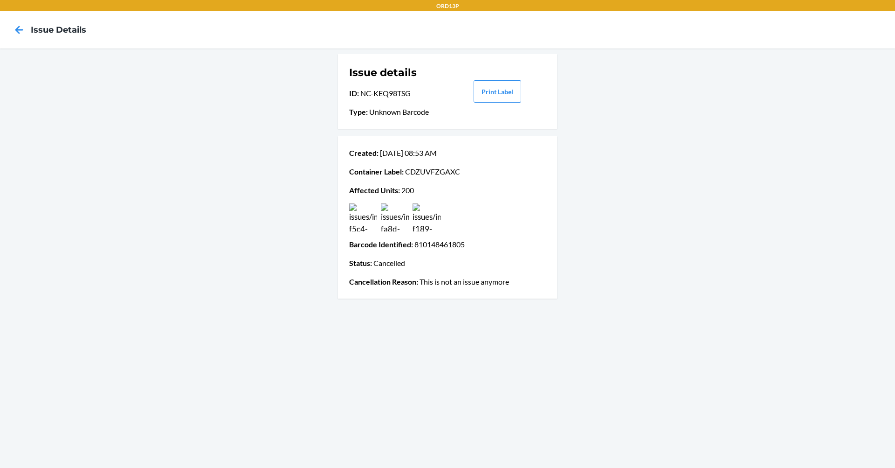
click at [421, 215] on img at bounding box center [427, 217] width 28 height 28
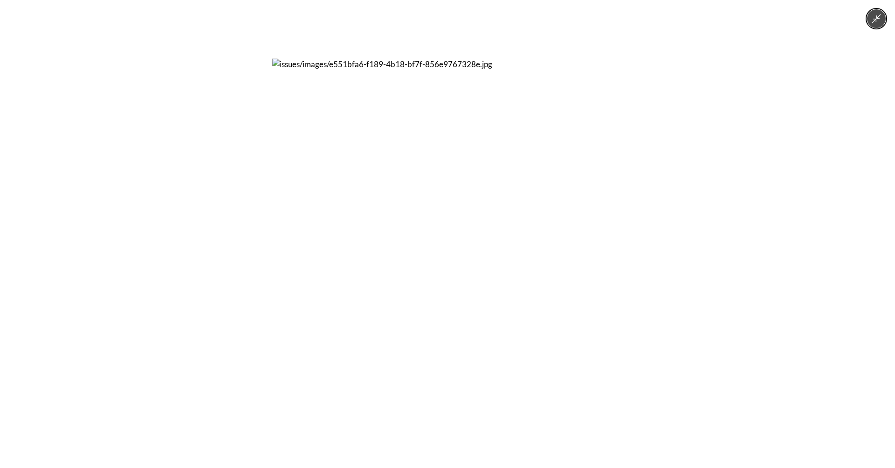
click at [882, 20] on button "Minimize image" at bounding box center [876, 18] width 19 height 19
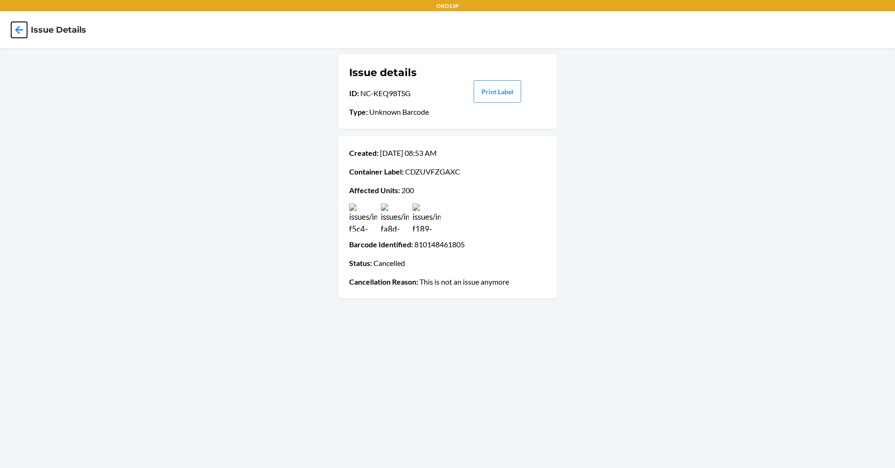
click at [22, 28] on icon at bounding box center [19, 30] width 16 height 16
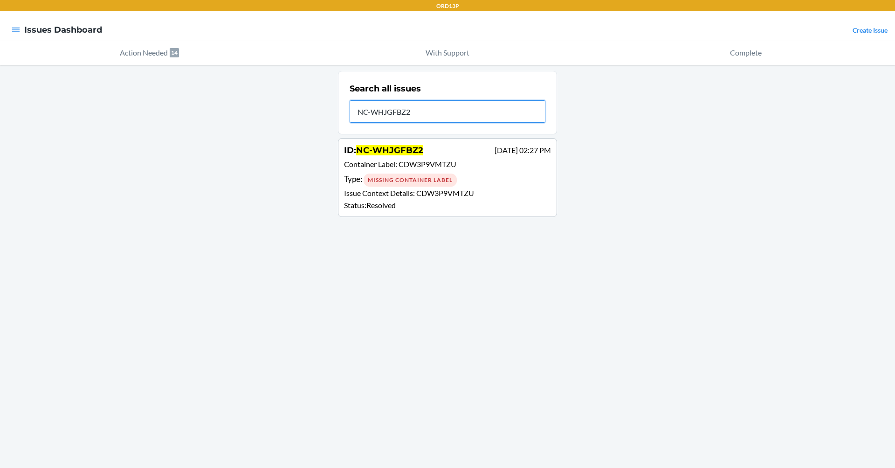
type input "NC-WHJGFBZ2"
click at [495, 184] on div "Type : Missing Container Label" at bounding box center [447, 180] width 207 height 14
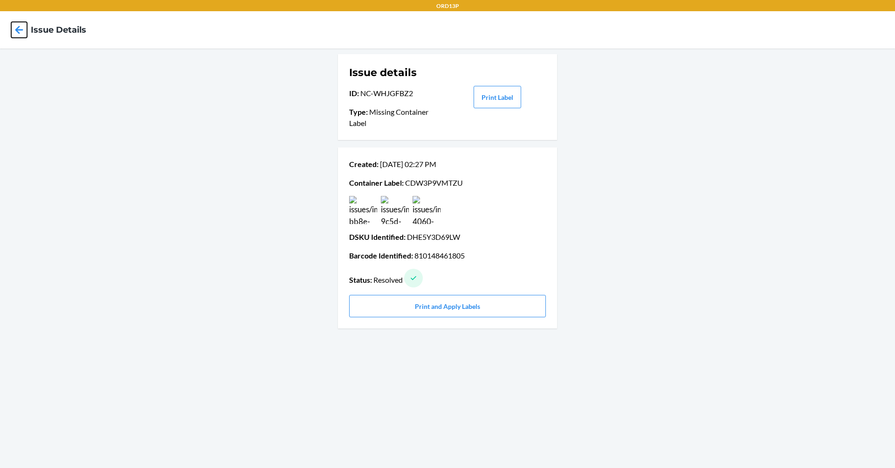
click at [15, 23] on icon at bounding box center [19, 30] width 16 height 16
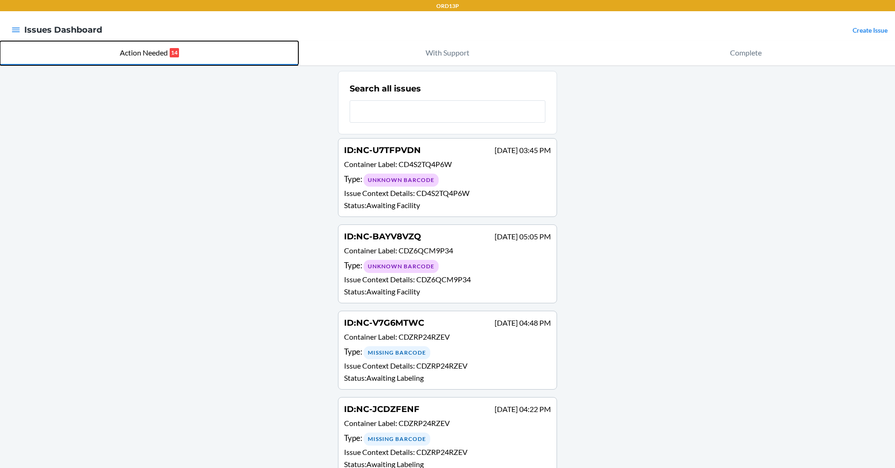
click at [154, 53] on p "Action Needed" at bounding box center [144, 52] width 48 height 11
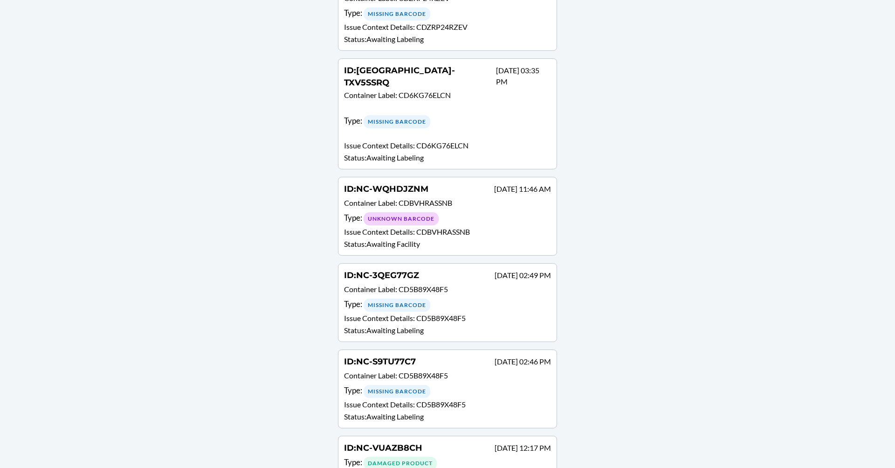
scroll to position [420, 0]
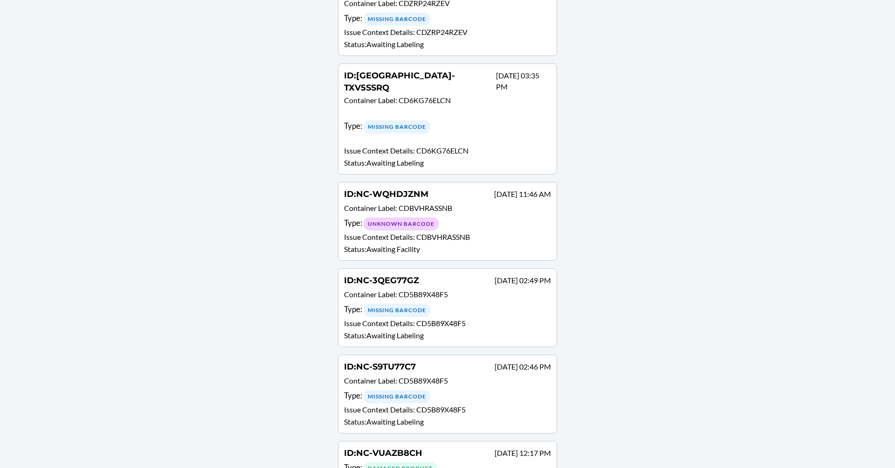
click at [504, 217] on div "Type : Unknown Barcode" at bounding box center [447, 224] width 207 height 14
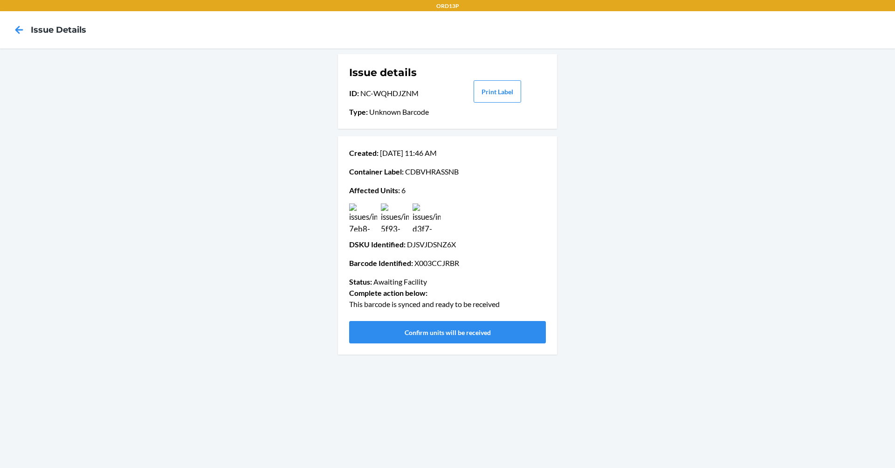
click at [399, 219] on img at bounding box center [395, 217] width 28 height 28
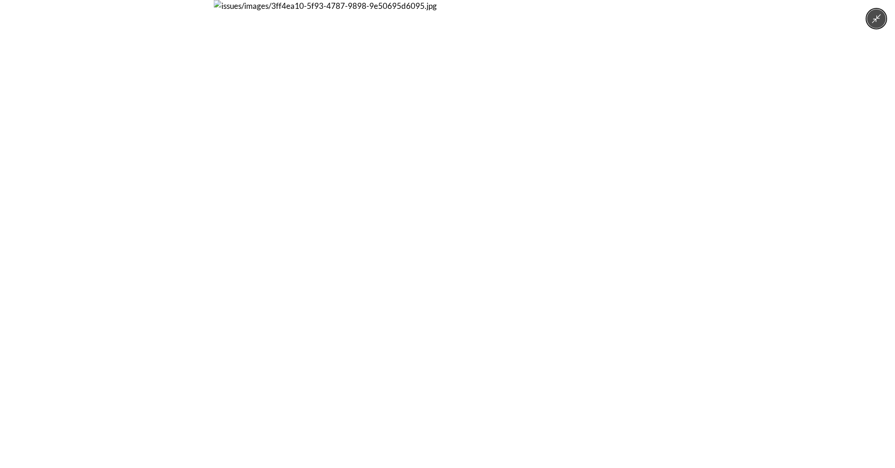
click at [873, 19] on icon "Minimize image" at bounding box center [876, 19] width 10 height 10
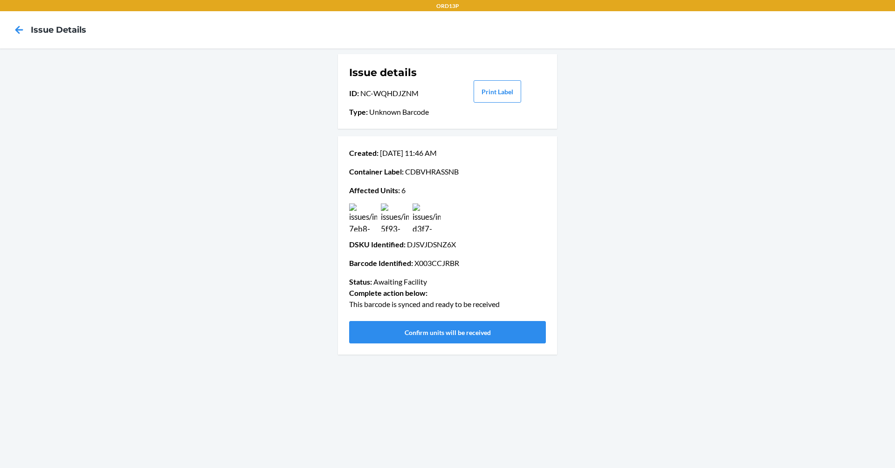
click at [419, 220] on img at bounding box center [427, 217] width 28 height 28
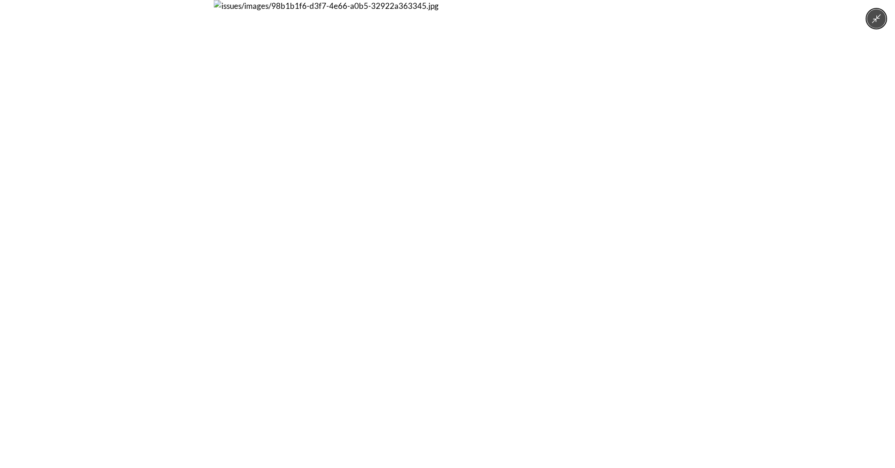
click at [879, 21] on icon "Minimize image" at bounding box center [876, 19] width 10 height 10
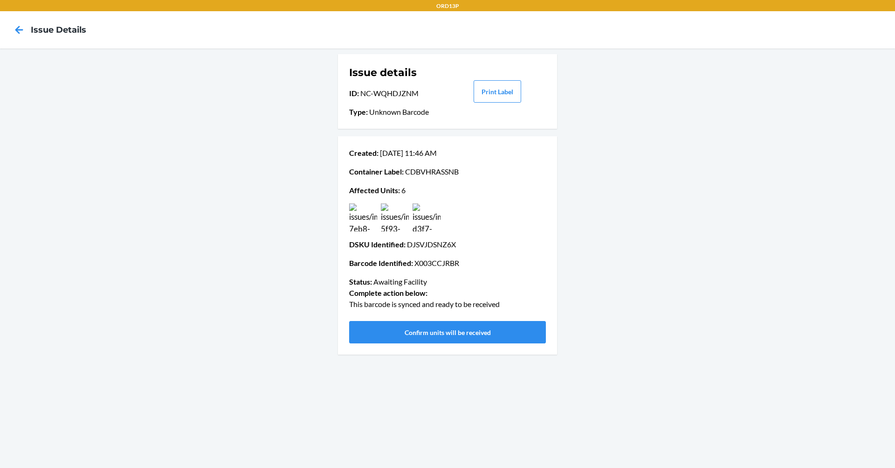
click at [373, 221] on img at bounding box center [363, 217] width 28 height 28
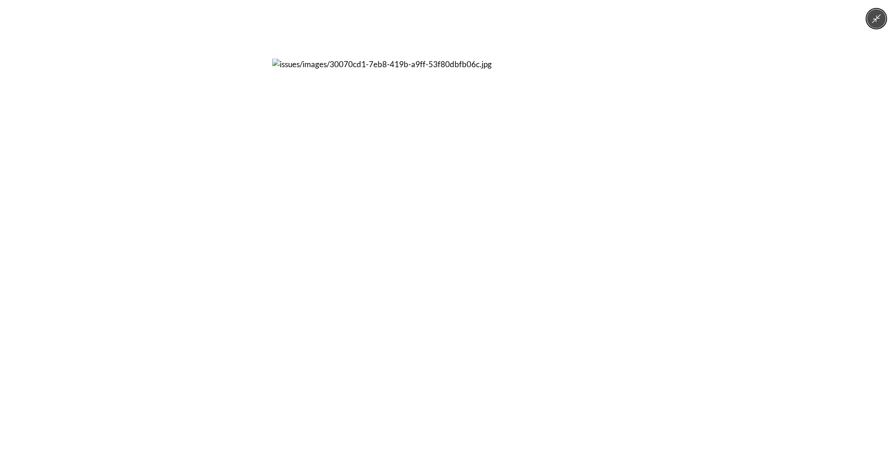
click at [875, 26] on button "Minimize image" at bounding box center [876, 18] width 19 height 19
